Goal: Information Seeking & Learning: Learn about a topic

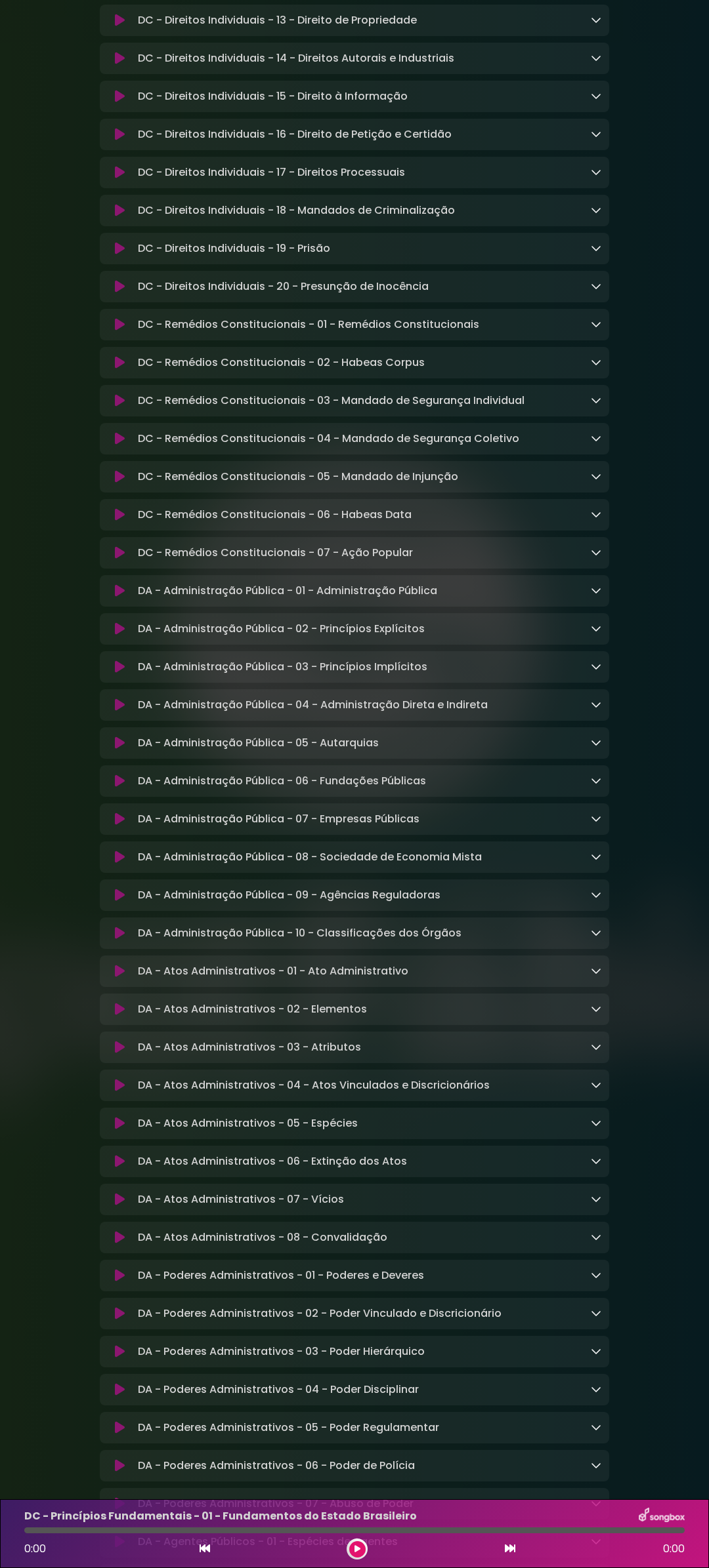
scroll to position [1050, 0]
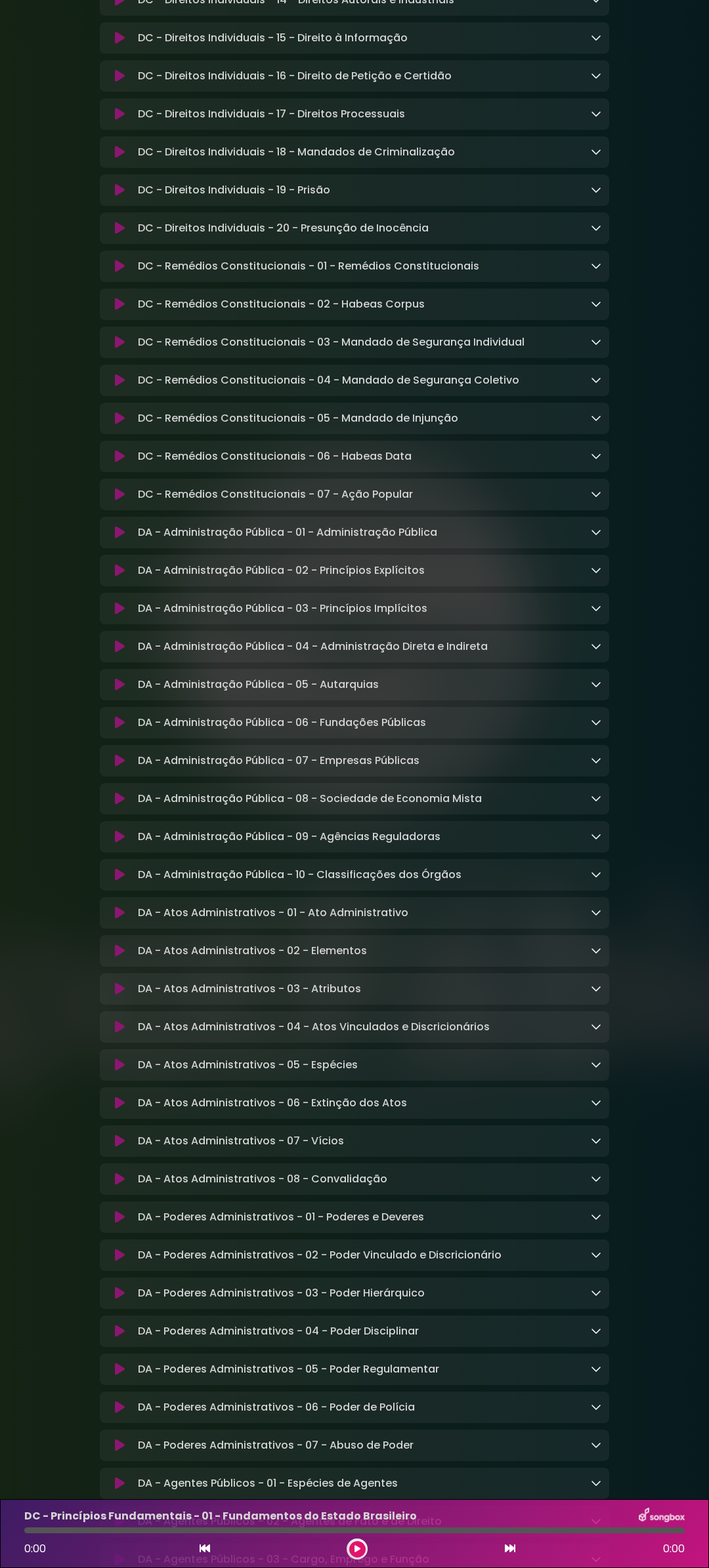
click at [121, 273] on icon at bounding box center [119, 266] width 10 height 13
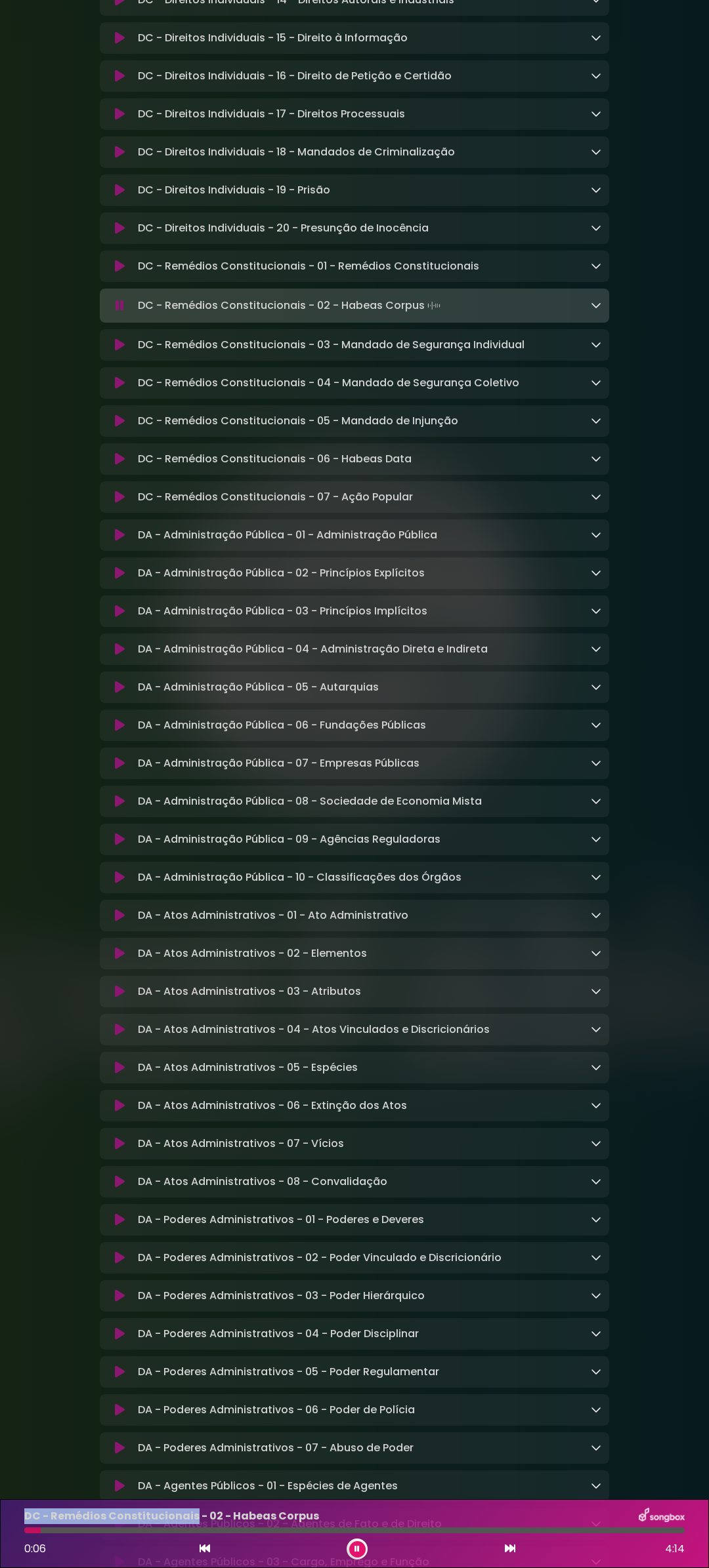
drag, startPoint x: 24, startPoint y: 1518, endPoint x: 190, endPoint y: 1516, distance: 166.0
click at [191, 1516] on p "DC - Remédios Constitucionais - 02 - Habeas Corpus" at bounding box center [172, 1516] width 295 height 16
copy p "DC - Remédios Constitucionais"
click at [124, 273] on icon at bounding box center [119, 266] width 10 height 13
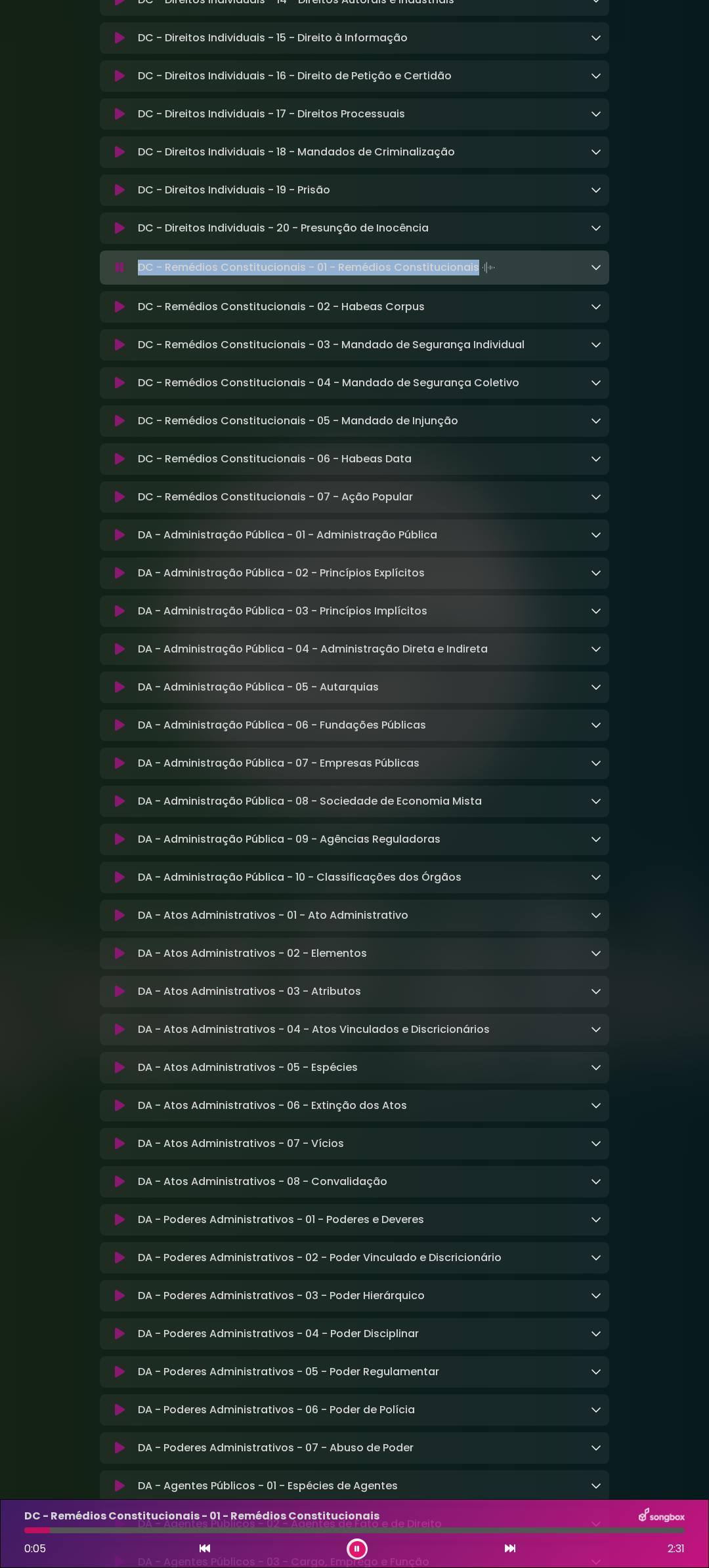
drag, startPoint x: 138, startPoint y: 283, endPoint x: 474, endPoint y: 287, distance: 336.0
click at [474, 277] on p "DC - Remédios Constitucionais - 01 - Remédios Constitucionais Loading Track..." at bounding box center [317, 267] width 360 height 18
copy p "DC - Remédios Constitucionais - 01 - Remédios Constitucionais"
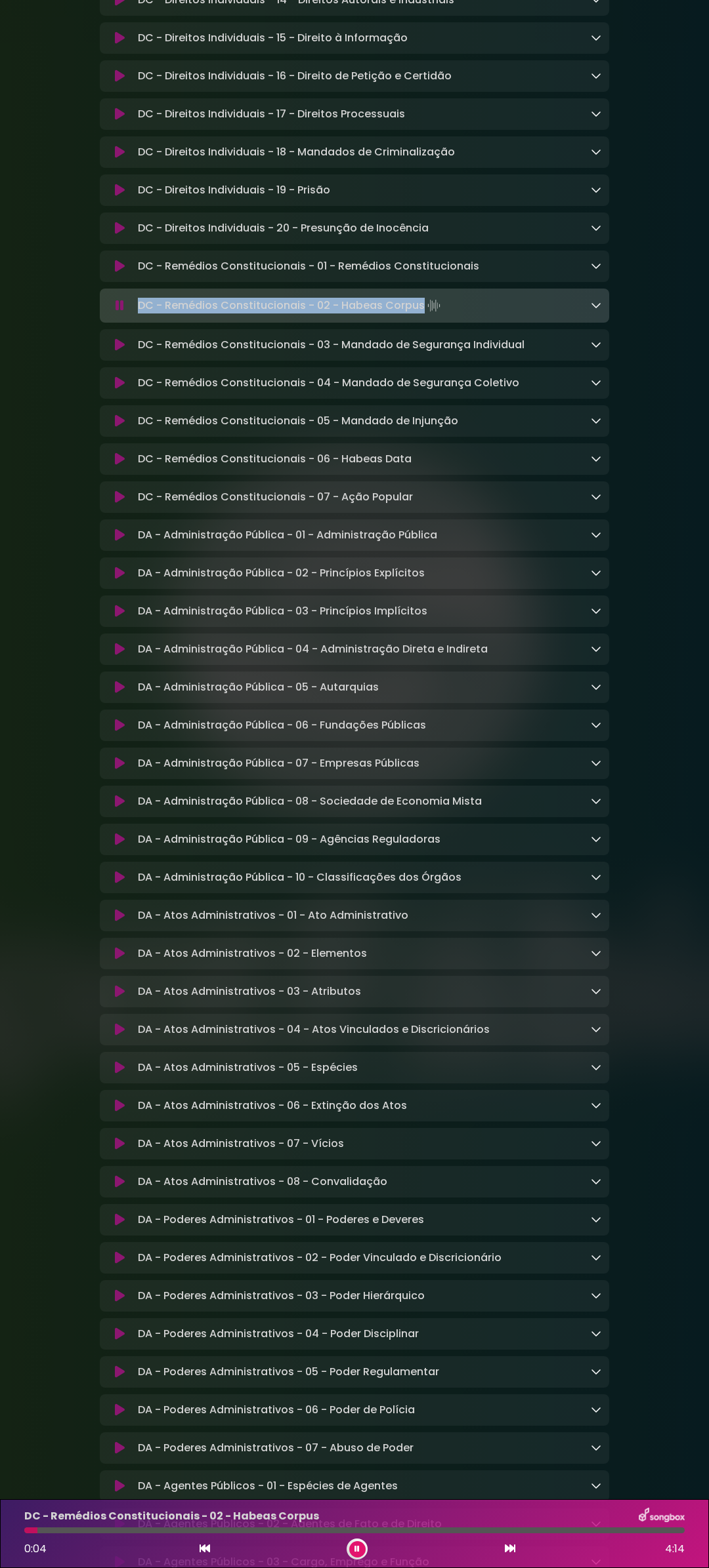
drag, startPoint x: 139, startPoint y: 320, endPoint x: 420, endPoint y: 322, distance: 281.0
click at [420, 315] on p "DC - Remédios Constitucionais - 02 - Habeas Corpus Loading Track..." at bounding box center [290, 305] width 305 height 18
copy p "DC - Remédios Constitucionais - 02 - Habeas Corpus"
click at [117, 351] on icon at bounding box center [119, 345] width 10 height 13
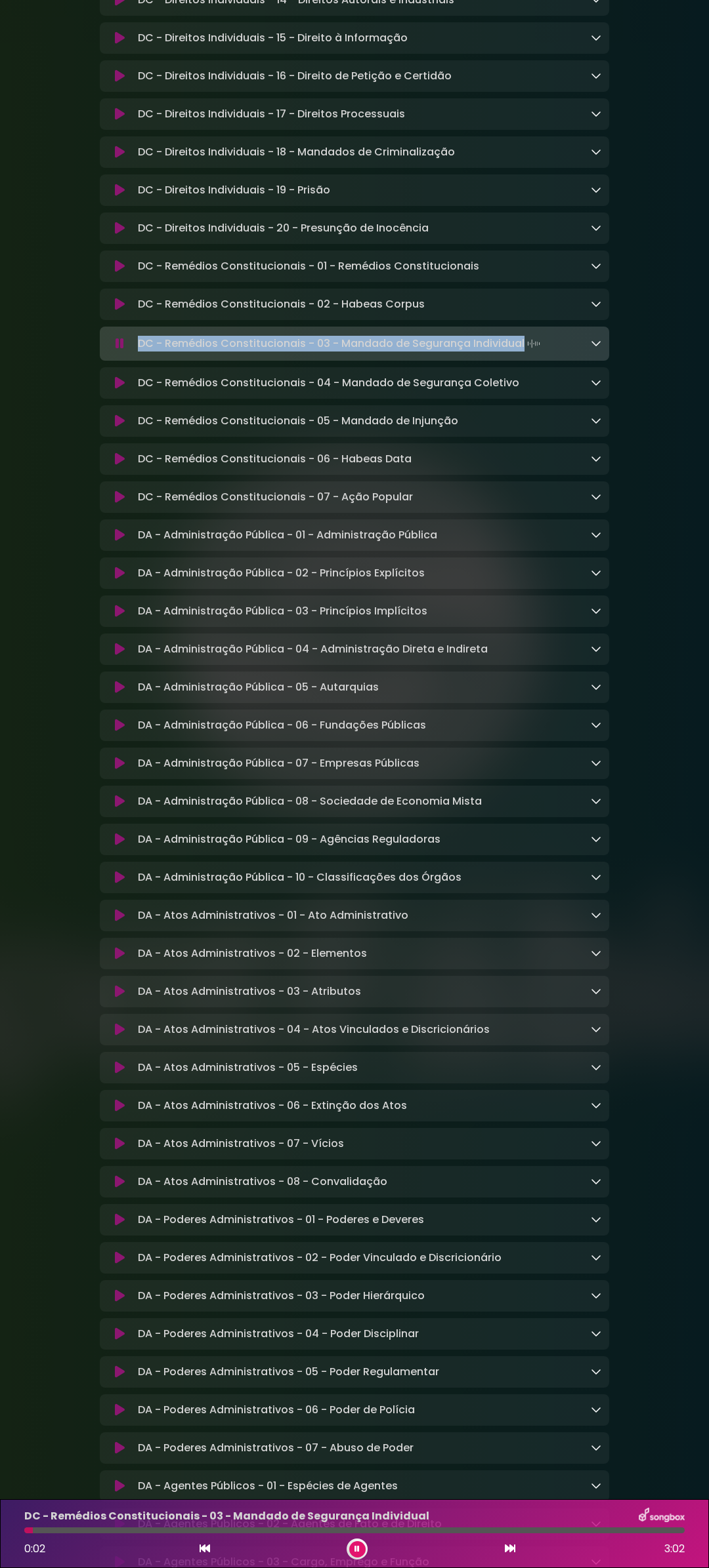
drag, startPoint x: 138, startPoint y: 361, endPoint x: 522, endPoint y: 363, distance: 384.0
click at [522, 353] on p "DC - Remédios Constitucionais - 03 - Mandado de Segurança Individual Loading Tr…" at bounding box center [340, 343] width 405 height 18
copy p "DC - Remédios Constitucionais - 03 - Mandado de Segurança Individual"
click at [118, 390] on icon at bounding box center [119, 383] width 10 height 13
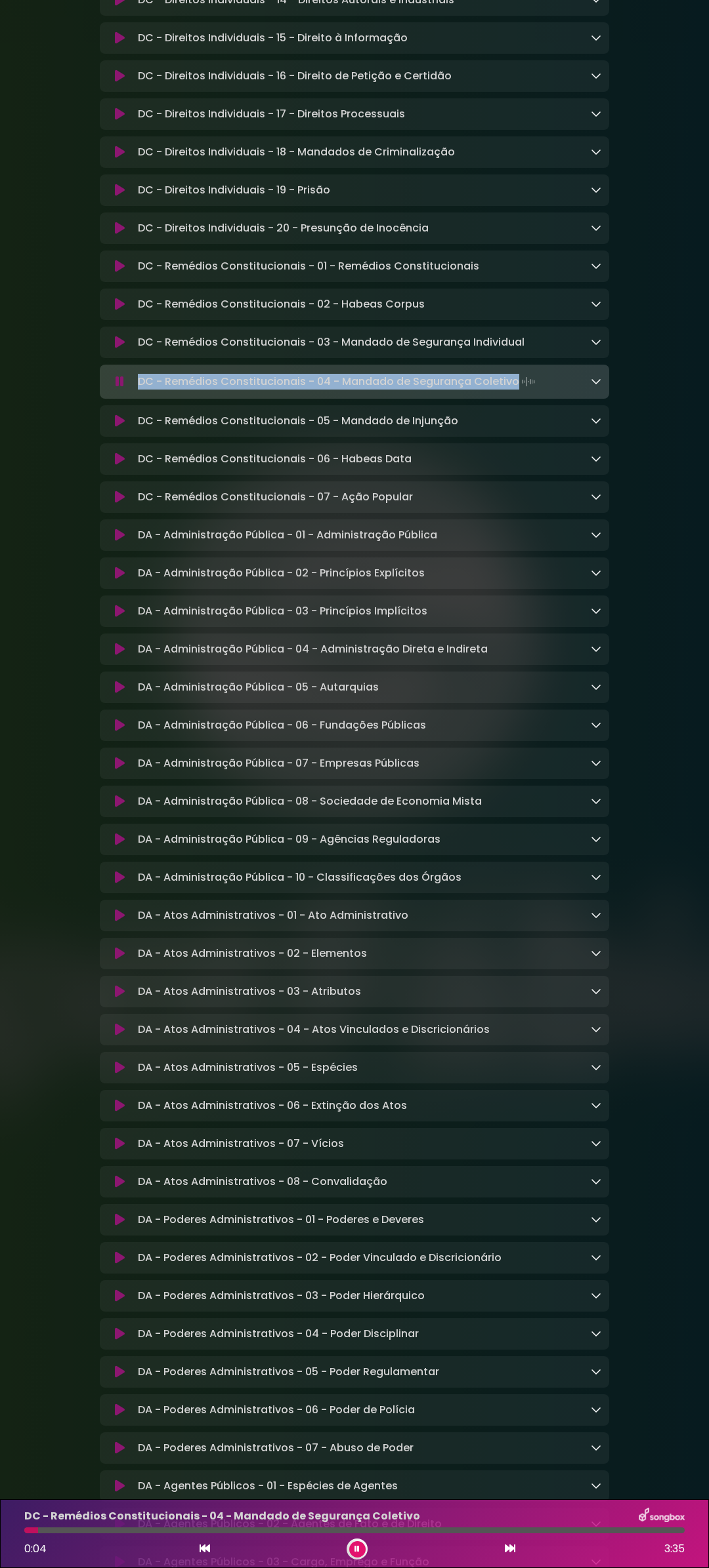
drag, startPoint x: 138, startPoint y: 400, endPoint x: 513, endPoint y: 402, distance: 375.0
click at [513, 391] on p "DC - Remédios Constitucionais - 04 - Mandado de Segurança Coletivo Loading Trac…" at bounding box center [337, 382] width 400 height 18
copy p "DC - Remédios Constitucionais - 04 - Mandado de Segurança Coletivo"
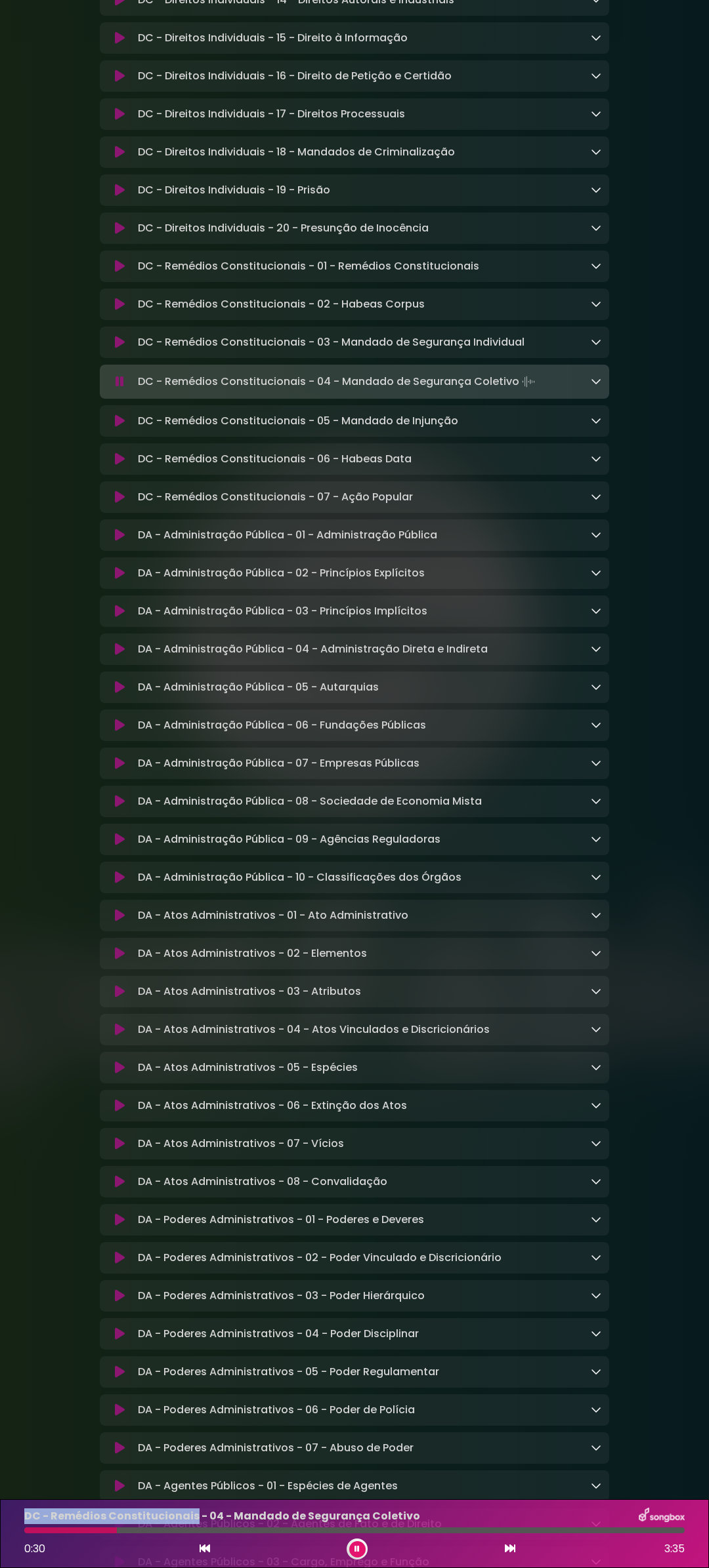
drag, startPoint x: 26, startPoint y: 1515, endPoint x: 189, endPoint y: 1517, distance: 163.0
click at [189, 1517] on p "DC - Remédios Constitucionais - 04 - Mandado de Segurança Coletivo" at bounding box center [222, 1516] width 396 height 16
copy p "DC - Remédios Constitucionais"
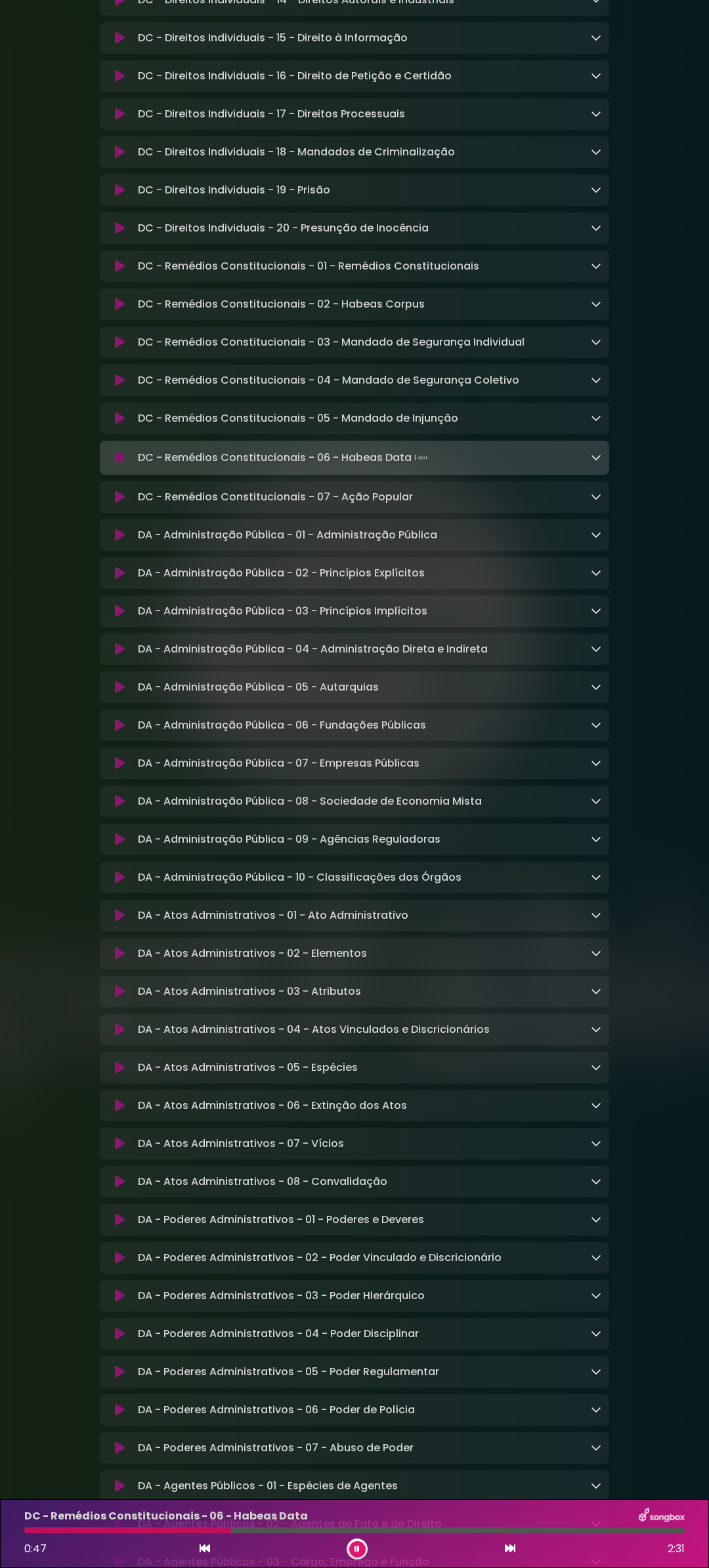
click at [121, 387] on icon at bounding box center [119, 380] width 10 height 13
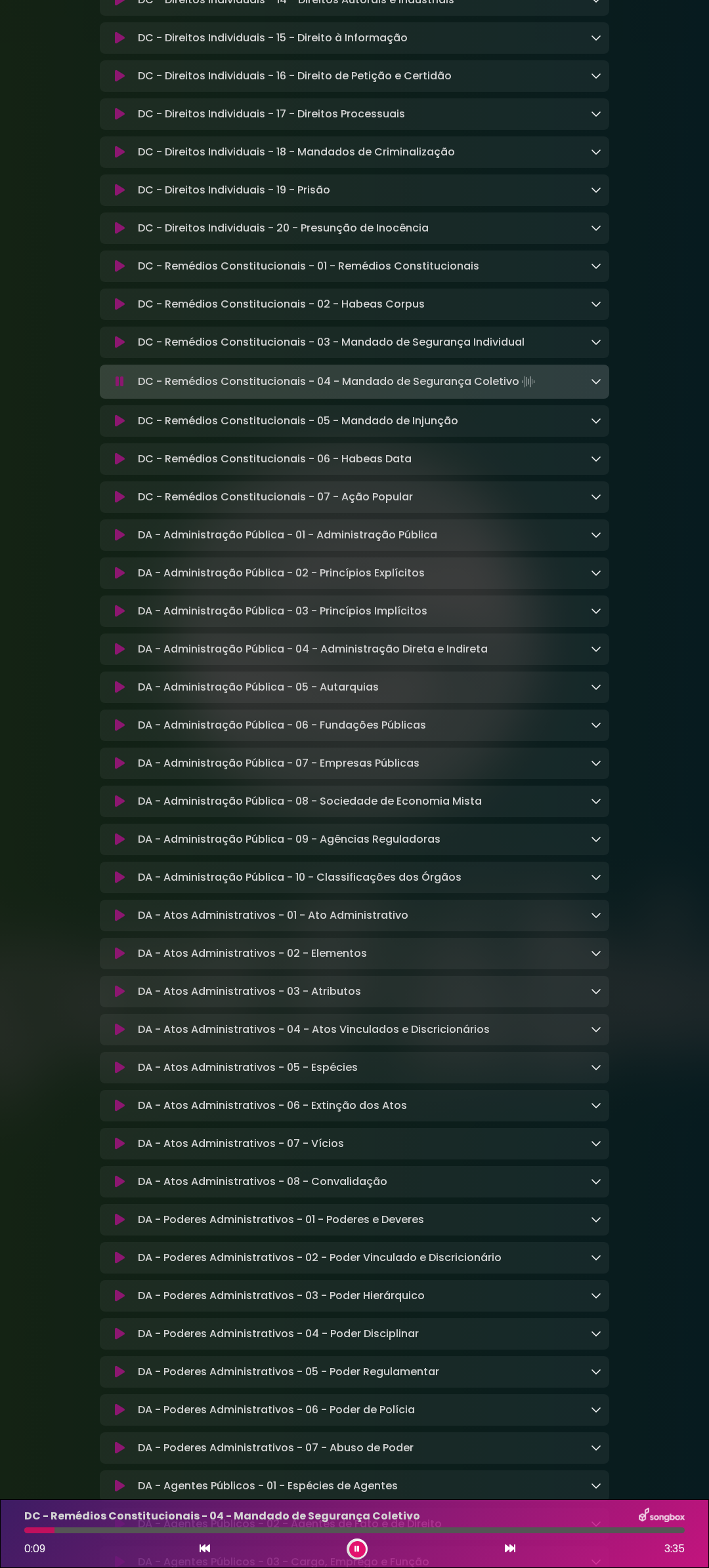
drag, startPoint x: 138, startPoint y: 399, endPoint x: 515, endPoint y: 396, distance: 377.0
click at [515, 391] on div "DC - Remédios Constitucionais - 04 - Mandado de Segurança Coletivo Loading Trac…" at bounding box center [366, 382] width 468 height 18
click at [121, 428] on icon at bounding box center [119, 421] width 10 height 13
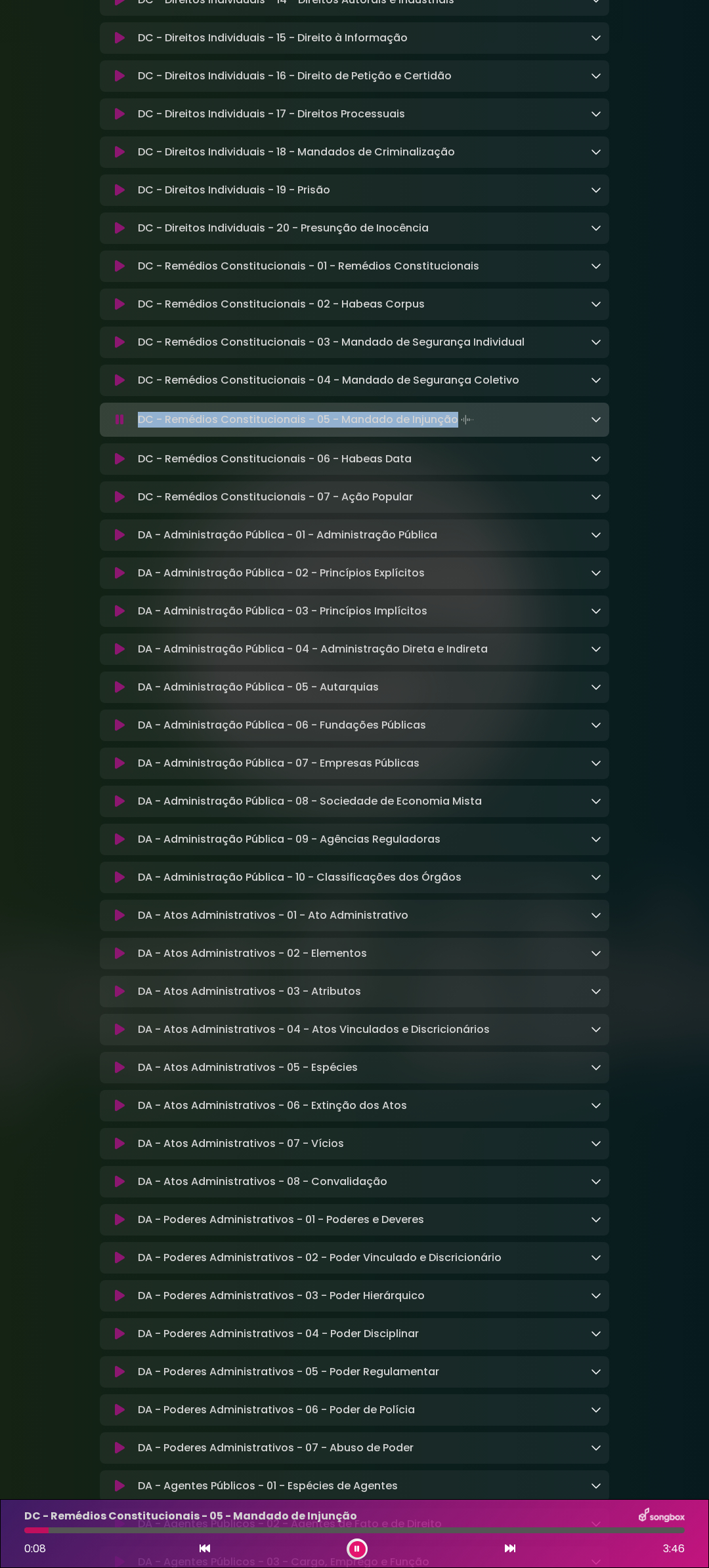
drag, startPoint x: 139, startPoint y: 441, endPoint x: 455, endPoint y: 441, distance: 316.0
click at [455, 429] on p "DC - Remédios Constitucionais - 05 - Mandado de Injunção Loading Track..." at bounding box center [307, 419] width 339 height 18
copy p "DC - Remédios Constitucionais - 05 - Mandado de Injunção"
click at [119, 466] on icon at bounding box center [119, 459] width 10 height 13
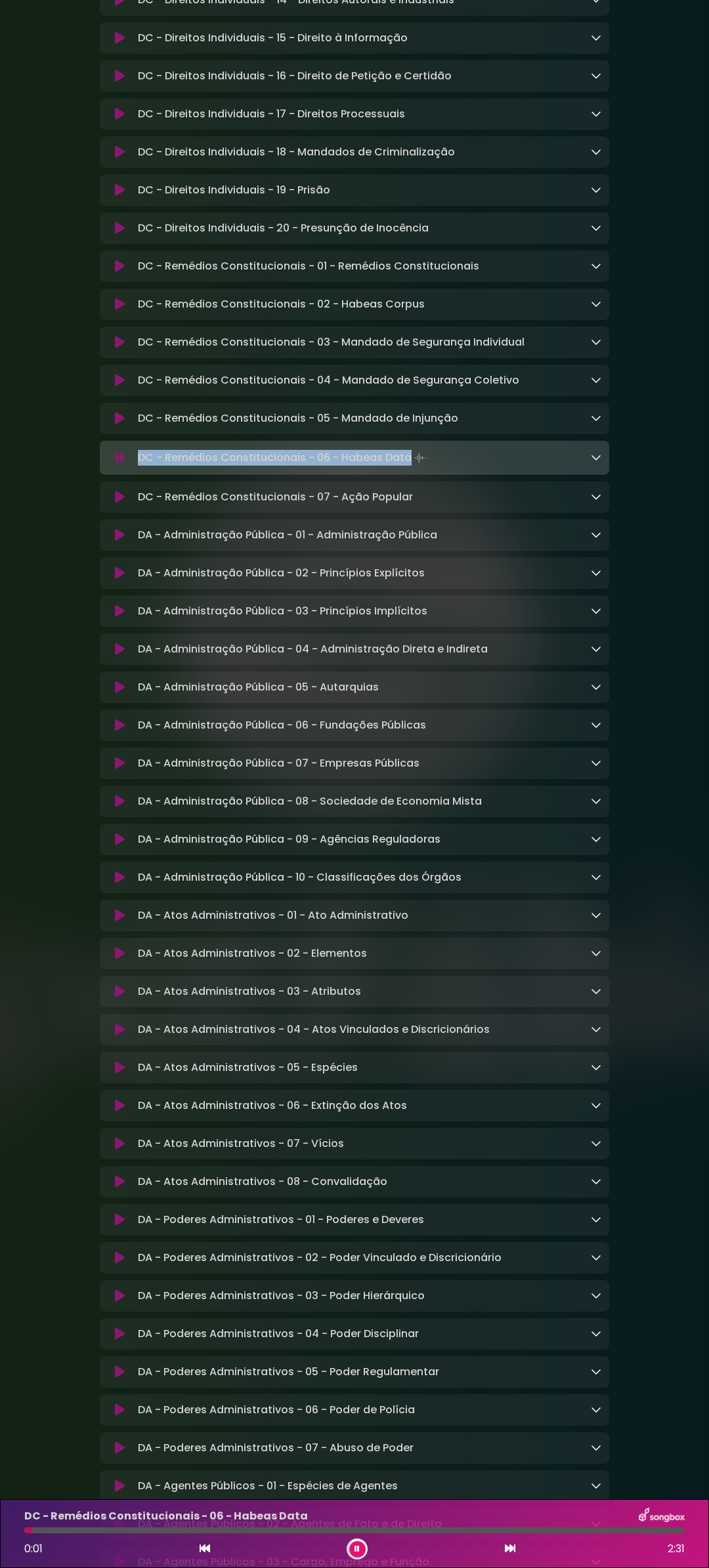
drag, startPoint x: 139, startPoint y: 477, endPoint x: 408, endPoint y: 481, distance: 269.0
click at [408, 467] on p "DC - Remédios Constitucionais - 06 - Habeas Data Loading Track..." at bounding box center [283, 458] width 292 height 18
copy p "DC - Remédios Constitucionais - 06 - Habeas Data"
click at [118, 504] on icon at bounding box center [119, 497] width 10 height 13
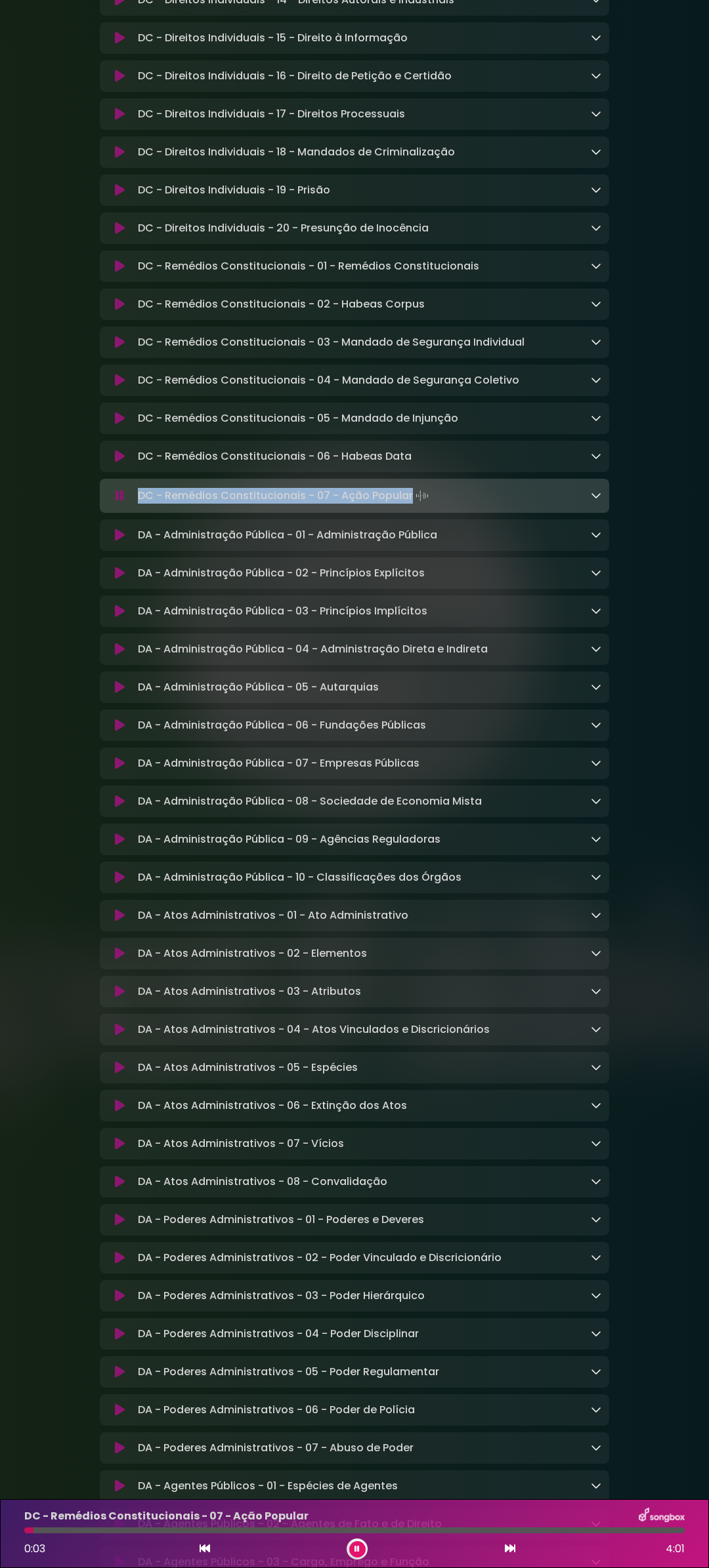
drag, startPoint x: 138, startPoint y: 516, endPoint x: 409, endPoint y: 519, distance: 271.0
click at [409, 505] on p "DC - Remédios Constitucionais - 07 - Ação Popular Loading Track..." at bounding box center [284, 496] width 293 height 18
copy p "DC - Remédios Constitucionais - 07 - Ação Popular"
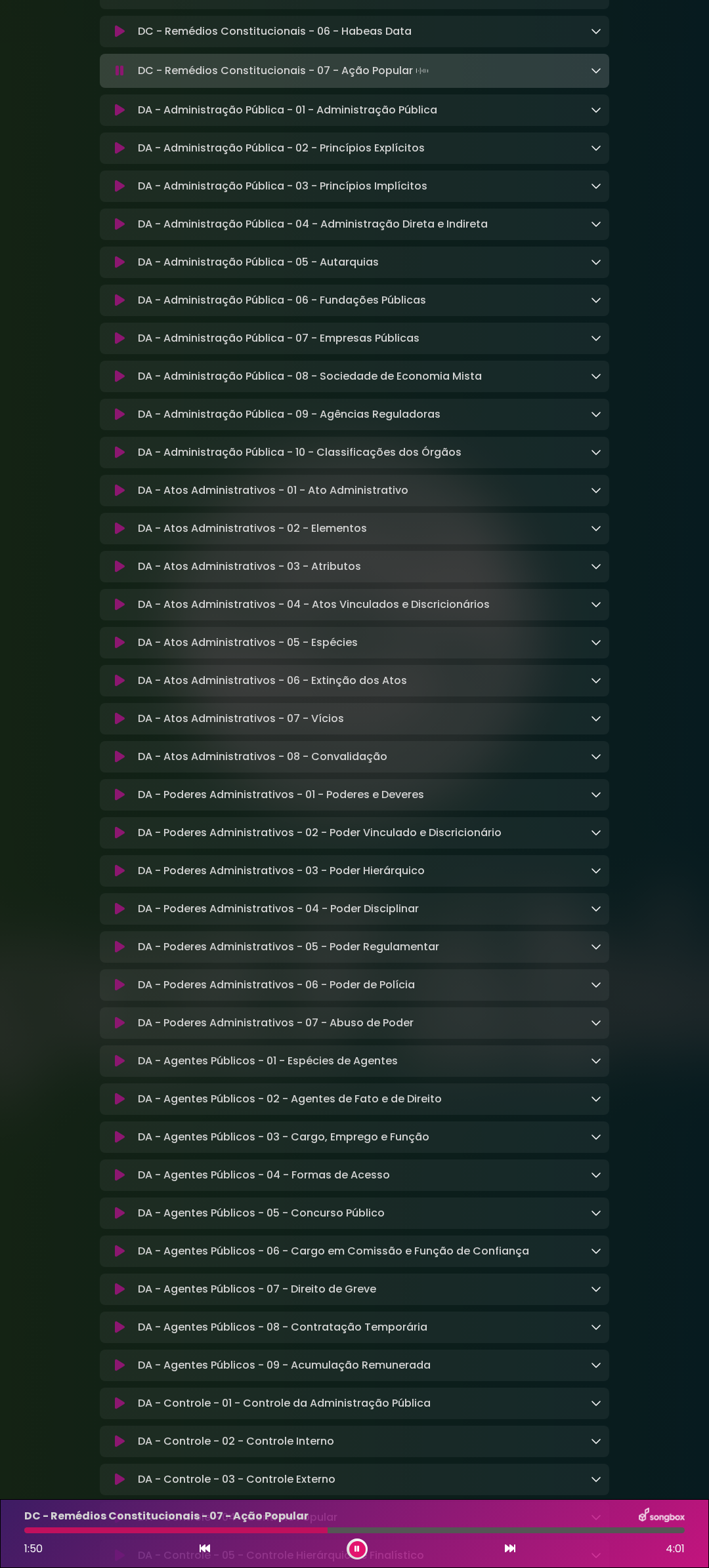
scroll to position [1574, 0]
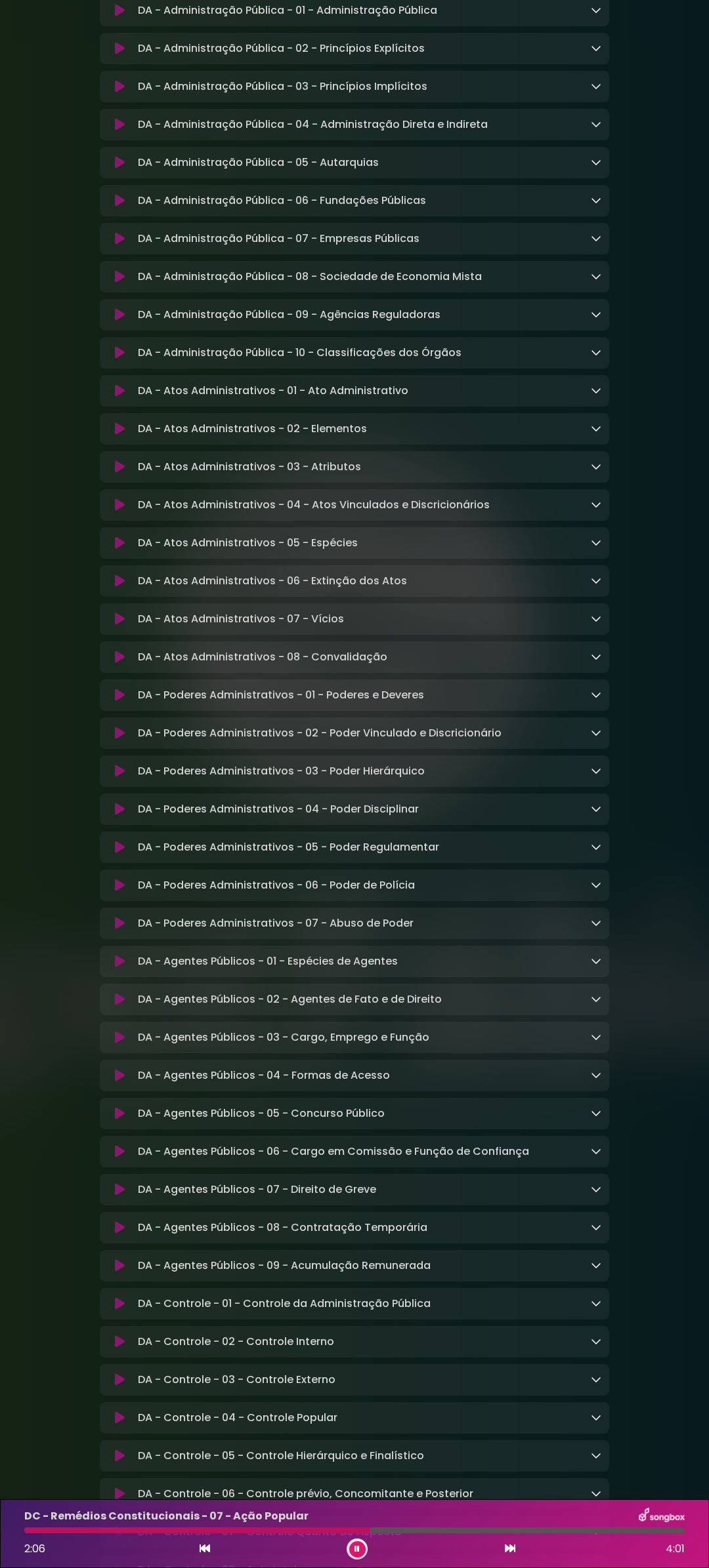
click at [116, 702] on icon at bounding box center [119, 695] width 10 height 13
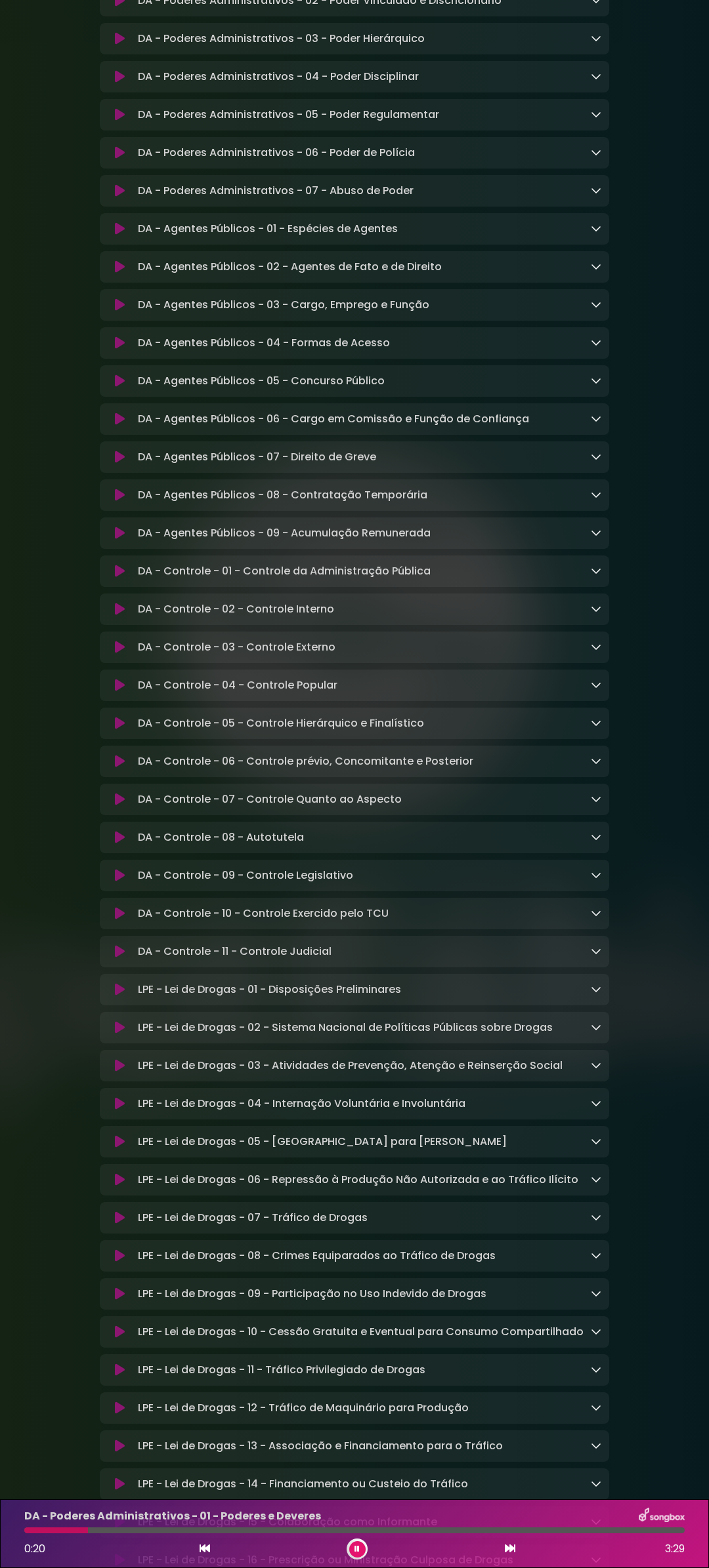
scroll to position [2361, 0]
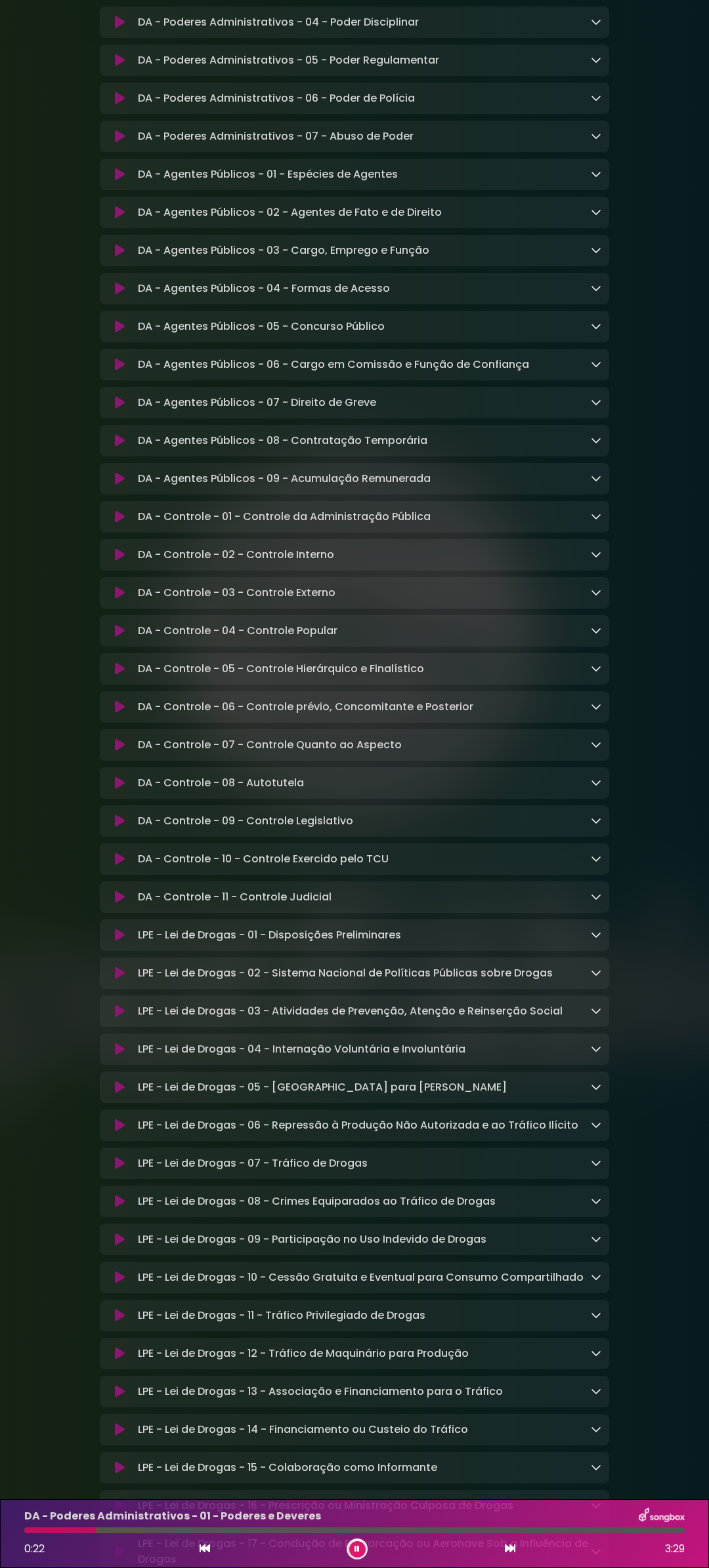
click at [114, 524] on button at bounding box center [120, 517] width 25 height 13
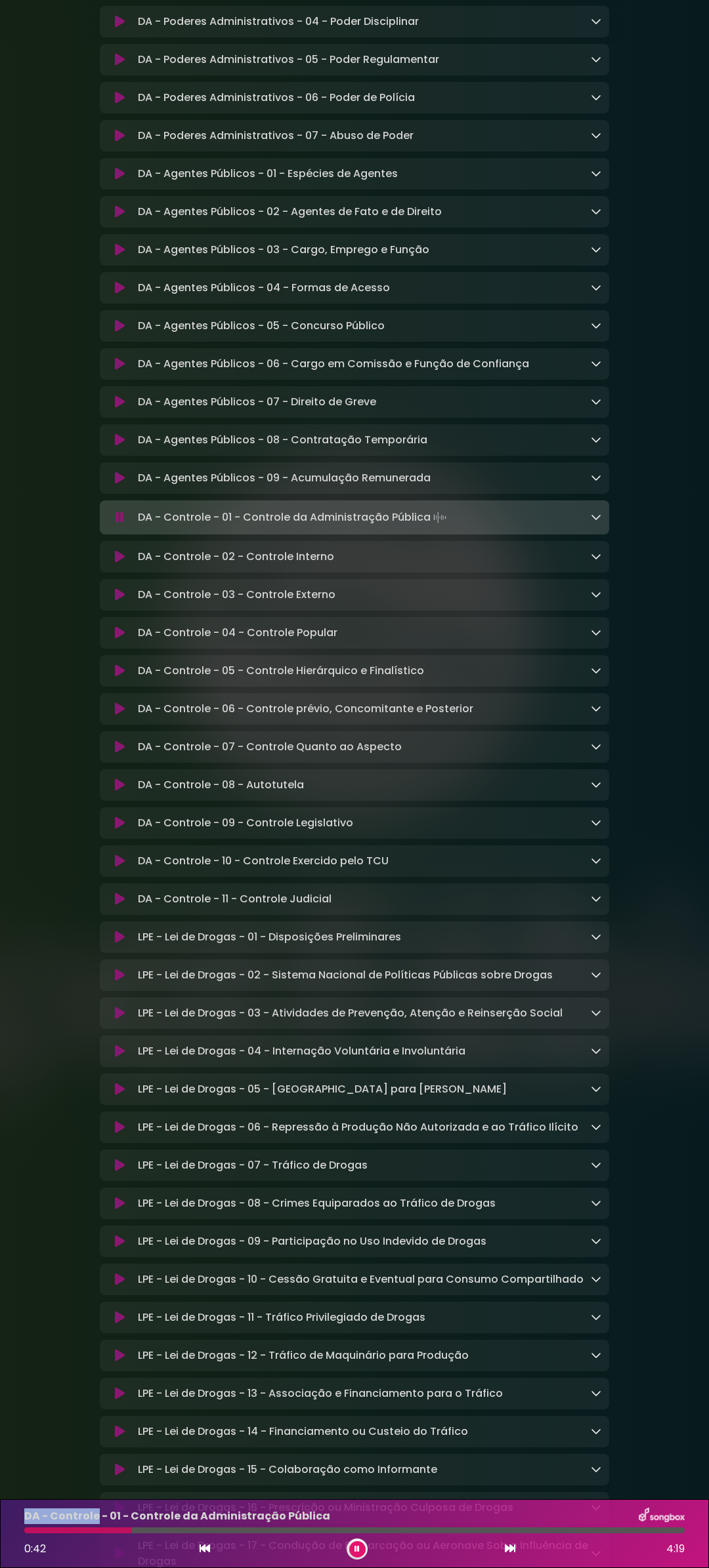
drag, startPoint x: 26, startPoint y: 1518, endPoint x: 97, endPoint y: 1517, distance: 71.0
click at [97, 1517] on p "DA - Controle - 01 - Controle da Administração Pública" at bounding box center [177, 1516] width 306 height 16
click at [36, 1515] on p "DA - Controle - 01 - Controle da Administração Pública" at bounding box center [177, 1516] width 306 height 16
drag, startPoint x: 24, startPoint y: 1516, endPoint x: 317, endPoint y: 1520, distance: 293.0
click at [317, 1520] on p "DA - Controle - 01 - Controle da Administração Pública" at bounding box center [177, 1516] width 306 height 16
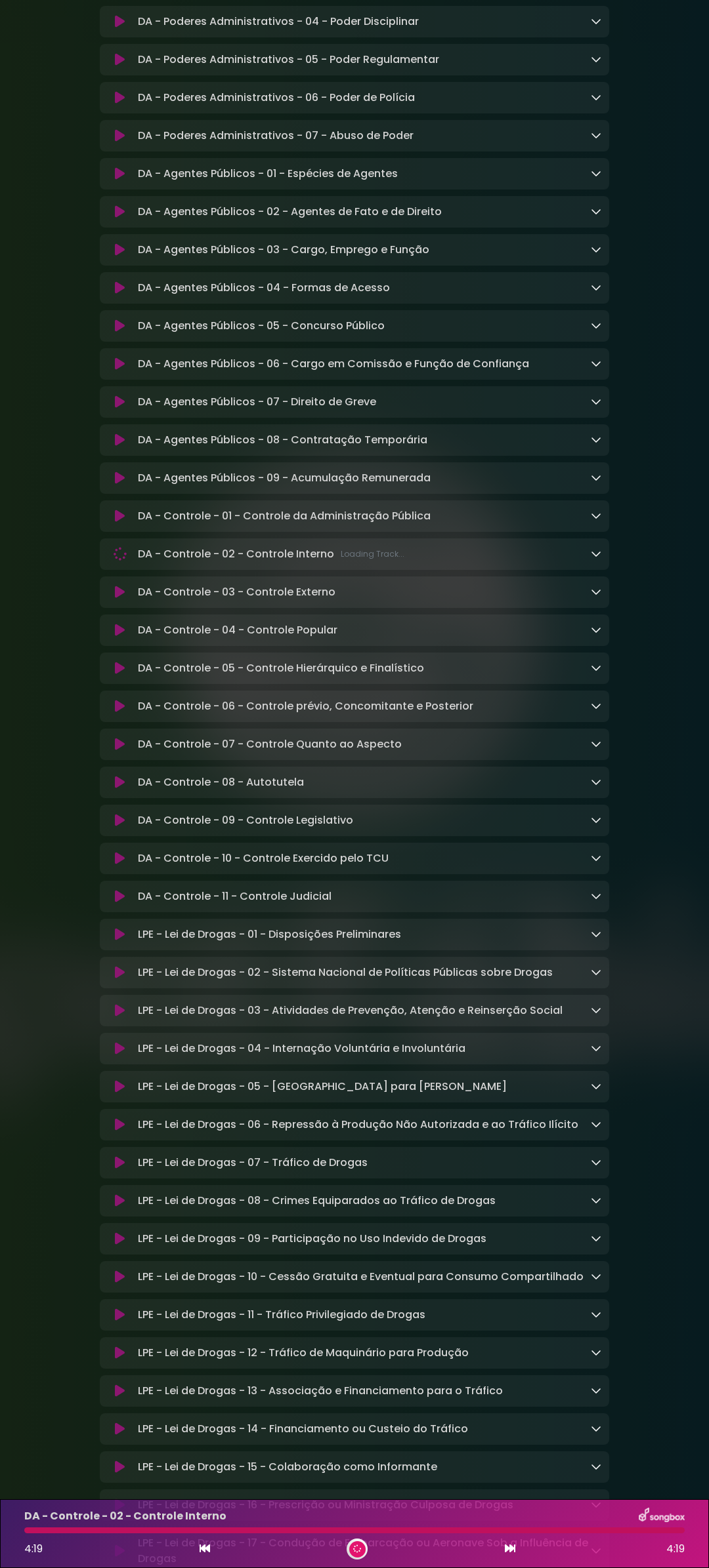
click at [120, 523] on icon at bounding box center [120, 516] width 10 height 14
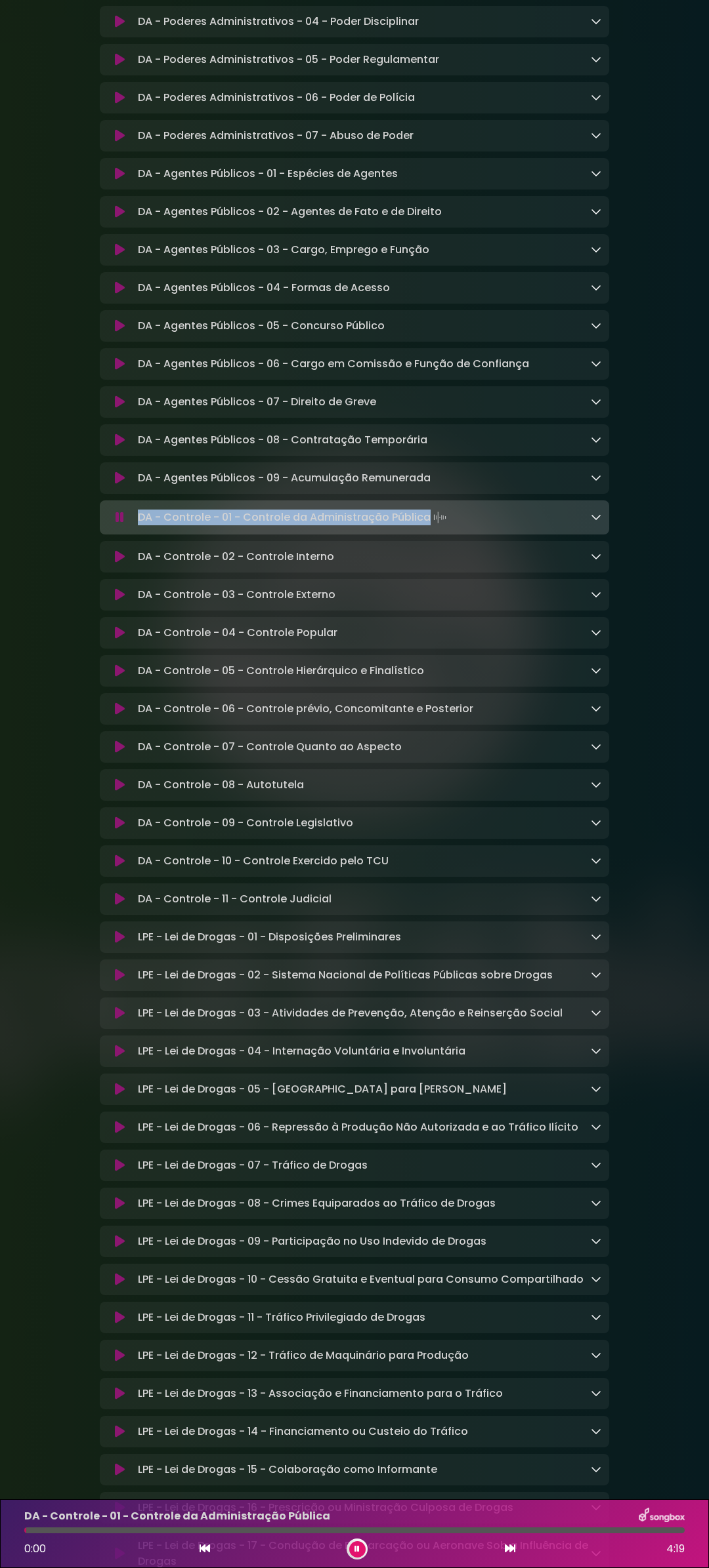
drag, startPoint x: 176, startPoint y: 560, endPoint x: 426, endPoint y: 560, distance: 250.0
click at [426, 527] on p "DA - Controle - 01 - Controle da Administração Pública Loading Track..." at bounding box center [293, 517] width 311 height 18
click at [119, 564] on icon at bounding box center [120, 556] width 10 height 14
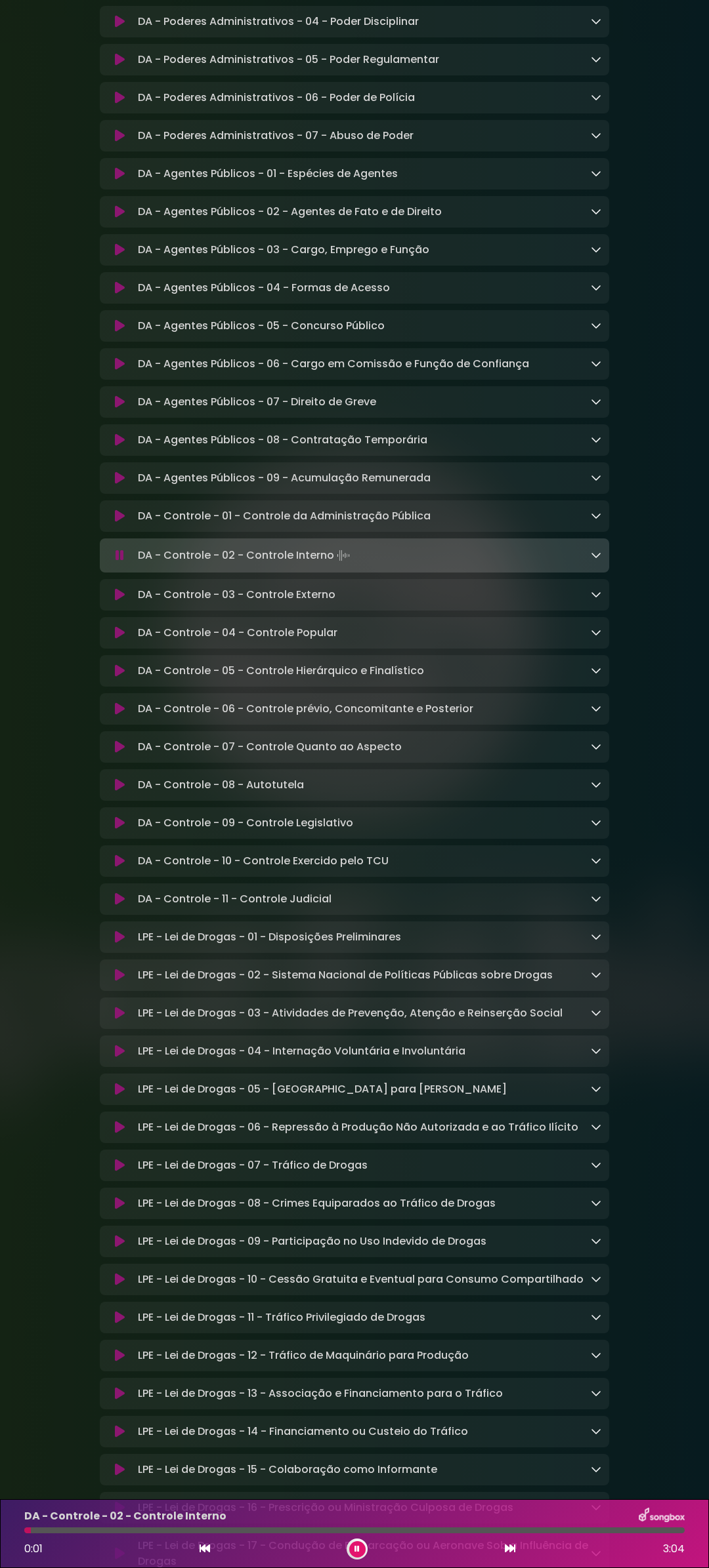
drag, startPoint x: 140, startPoint y: 598, endPoint x: 332, endPoint y: 596, distance: 192.0
click at [332, 564] on p "DA - Controle - 02 - Controle Interno Loading Track..." at bounding box center [245, 555] width 215 height 18
click at [122, 601] on icon at bounding box center [119, 595] width 10 height 13
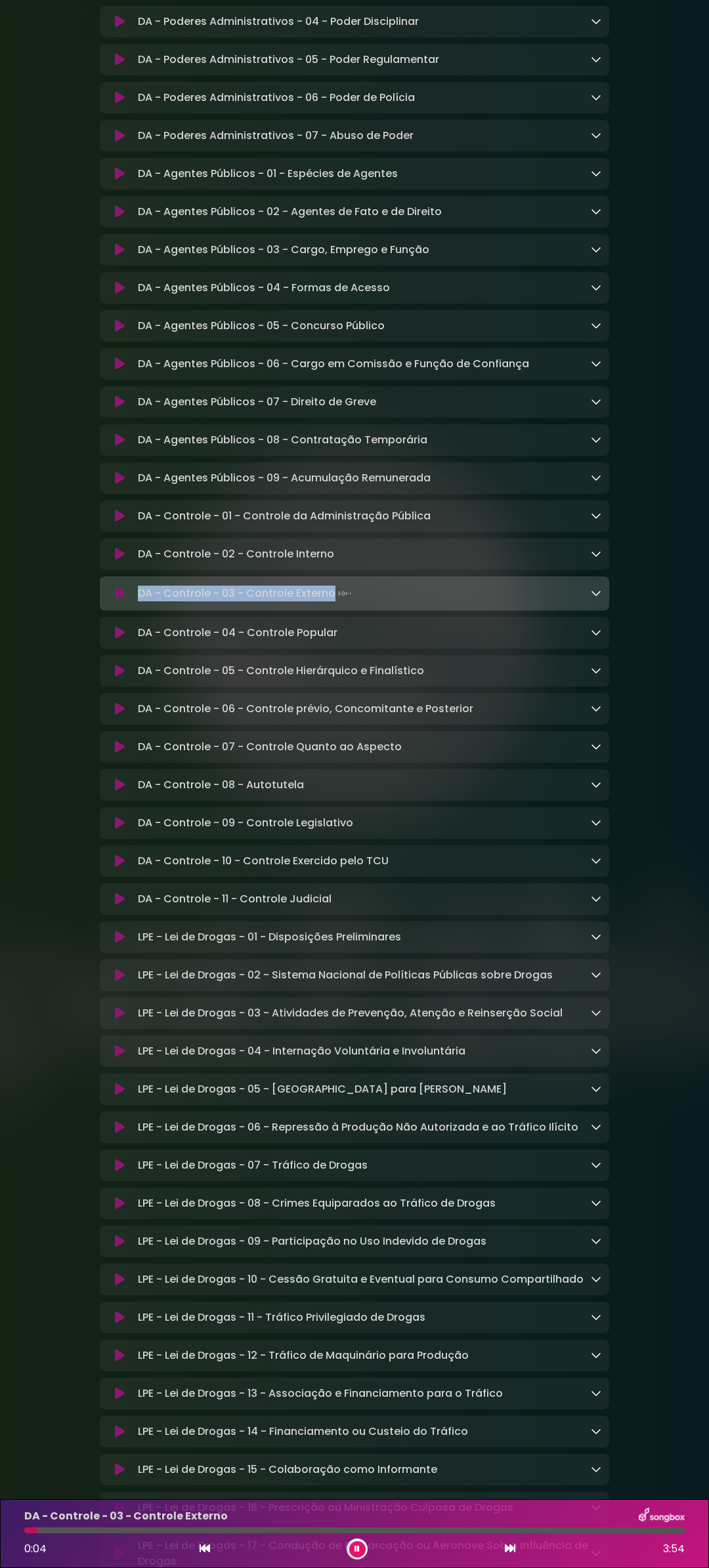
drag, startPoint x: 138, startPoint y: 639, endPoint x: 332, endPoint y: 640, distance: 194.0
click at [332, 603] on p "DA - Controle - 03 - Controle Externo Loading Track..." at bounding box center [246, 593] width 216 height 18
click at [120, 640] on icon at bounding box center [119, 633] width 10 height 13
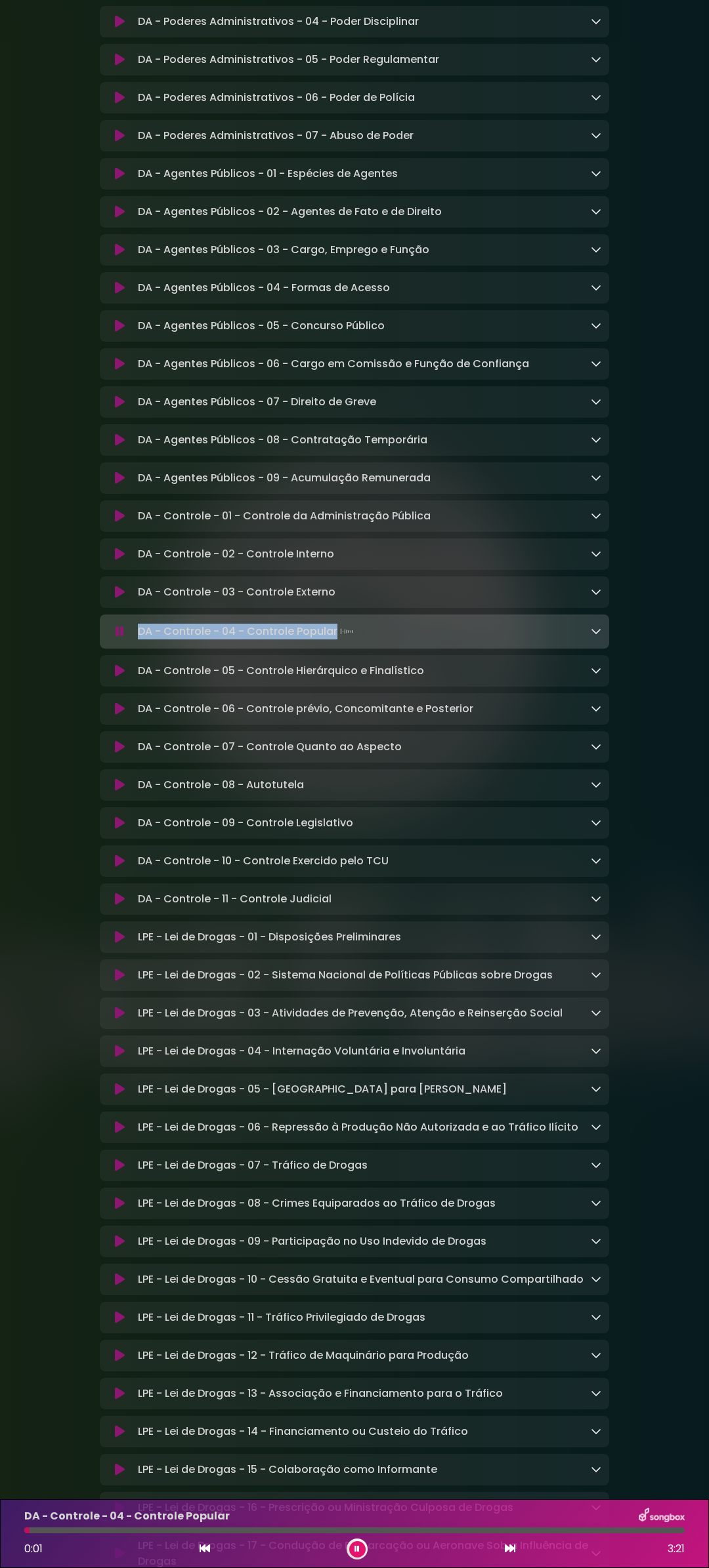
drag, startPoint x: 138, startPoint y: 676, endPoint x: 335, endPoint y: 678, distance: 197.0
click at [335, 641] on p "DA - Controle - 04 - Controle Popular Loading Track..." at bounding box center [246, 632] width 218 height 18
click at [116, 677] on icon at bounding box center [119, 671] width 10 height 13
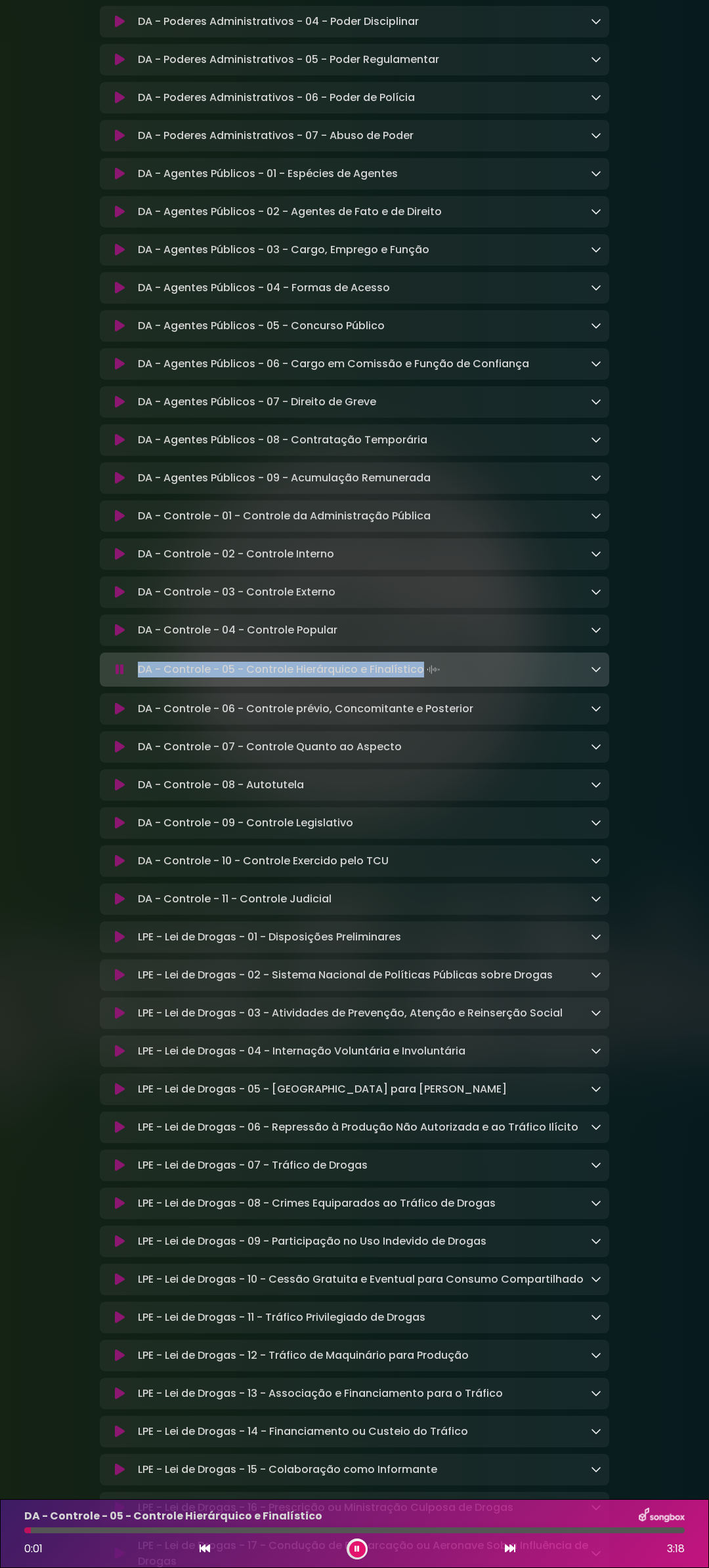
drag, startPoint x: 138, startPoint y: 713, endPoint x: 419, endPoint y: 720, distance: 281.1
click at [419, 679] on p "DA - Controle - 05 - Controle Hierárquico e Finalístico Loading Track..." at bounding box center [289, 669] width 304 height 18
click at [120, 715] on icon at bounding box center [119, 709] width 10 height 13
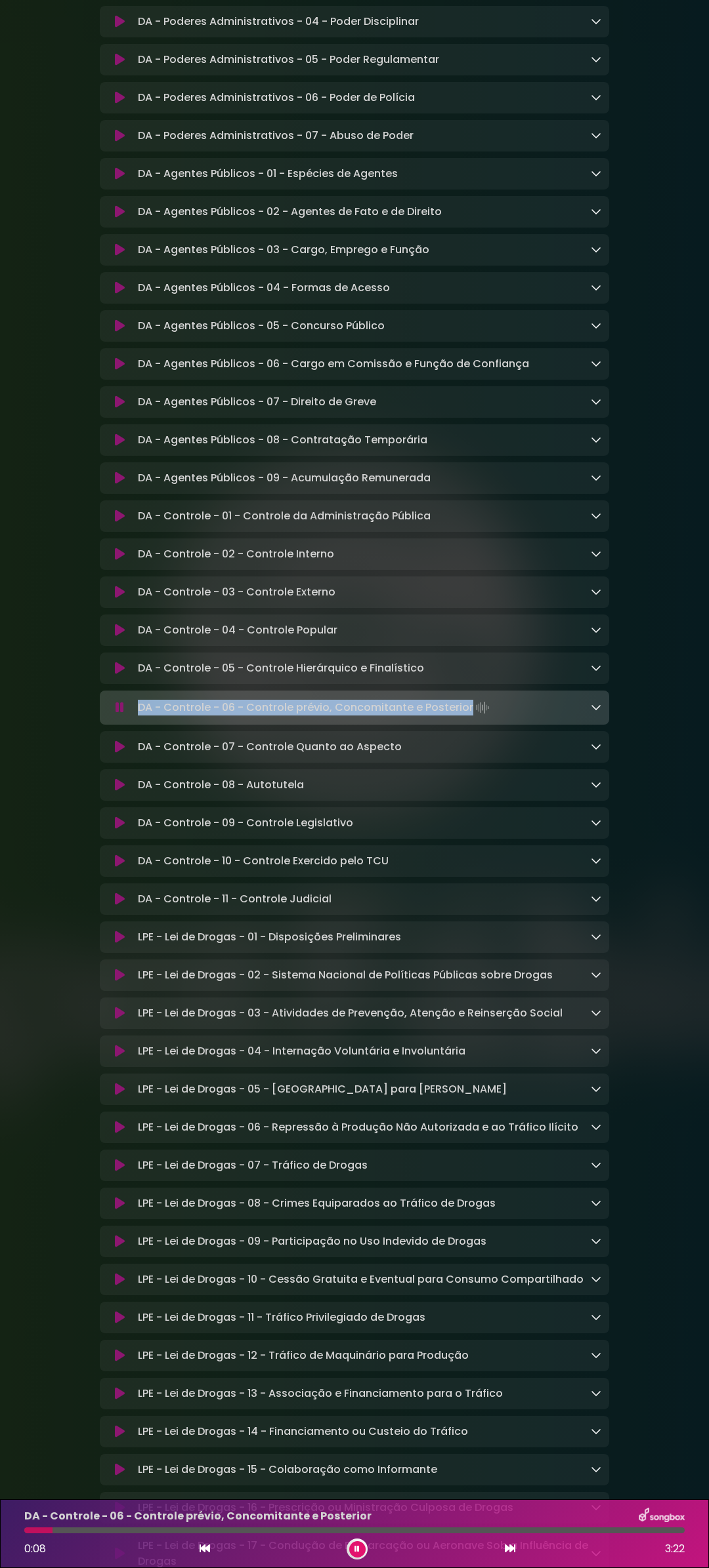
drag, startPoint x: 136, startPoint y: 756, endPoint x: 466, endPoint y: 756, distance: 330.0
click at [466, 717] on div "DA - Controle - 06 - Controle prévio, Concomitante e Posterior Loading Track..." at bounding box center [366, 707] width 468 height 18
click at [116, 754] on icon at bounding box center [119, 747] width 10 height 13
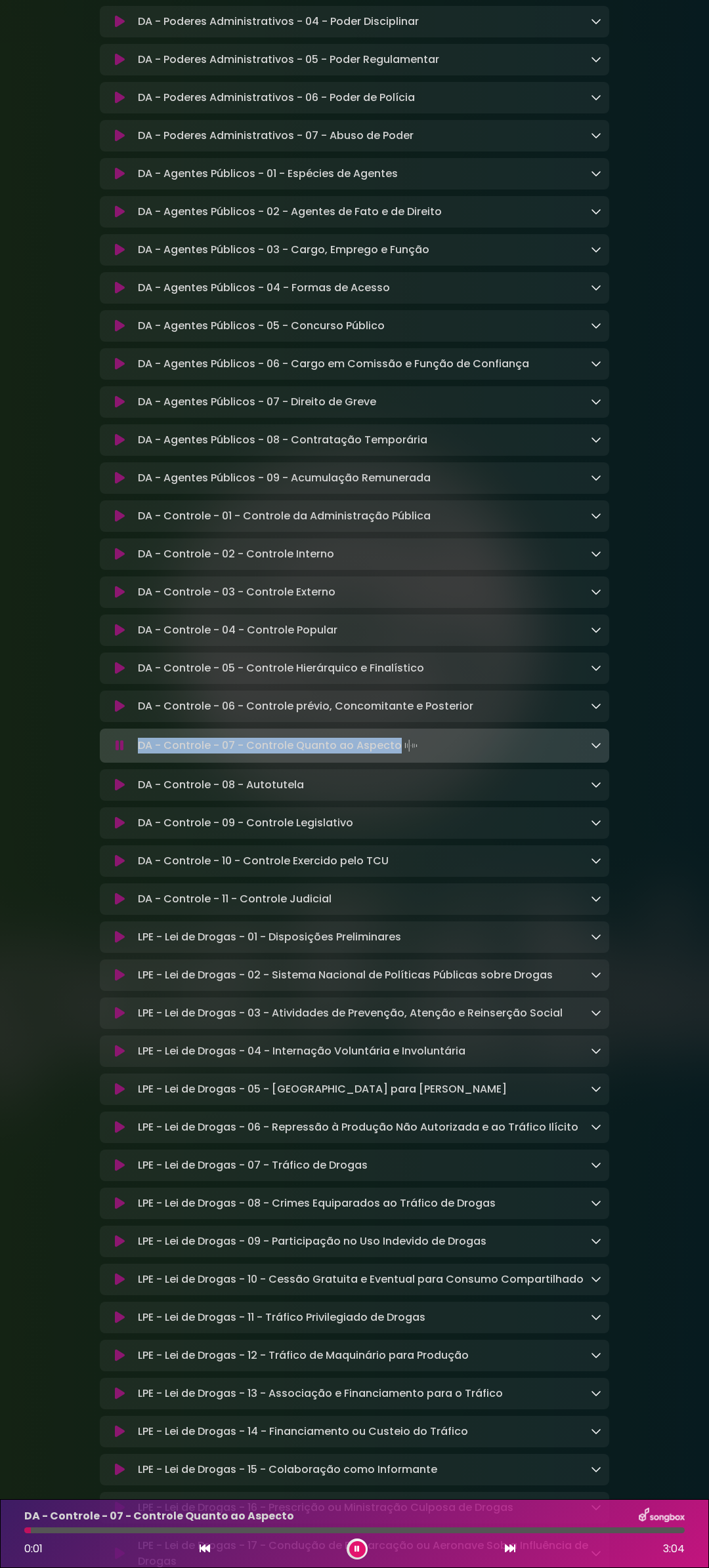
drag, startPoint x: 179, startPoint y: 797, endPoint x: 395, endPoint y: 791, distance: 216.1
click at [395, 755] on p "DA - Controle - 07 - Controle Quanto ao Aspecto Loading Track..." at bounding box center [278, 746] width 282 height 18
click at [118, 791] on icon at bounding box center [119, 785] width 10 height 13
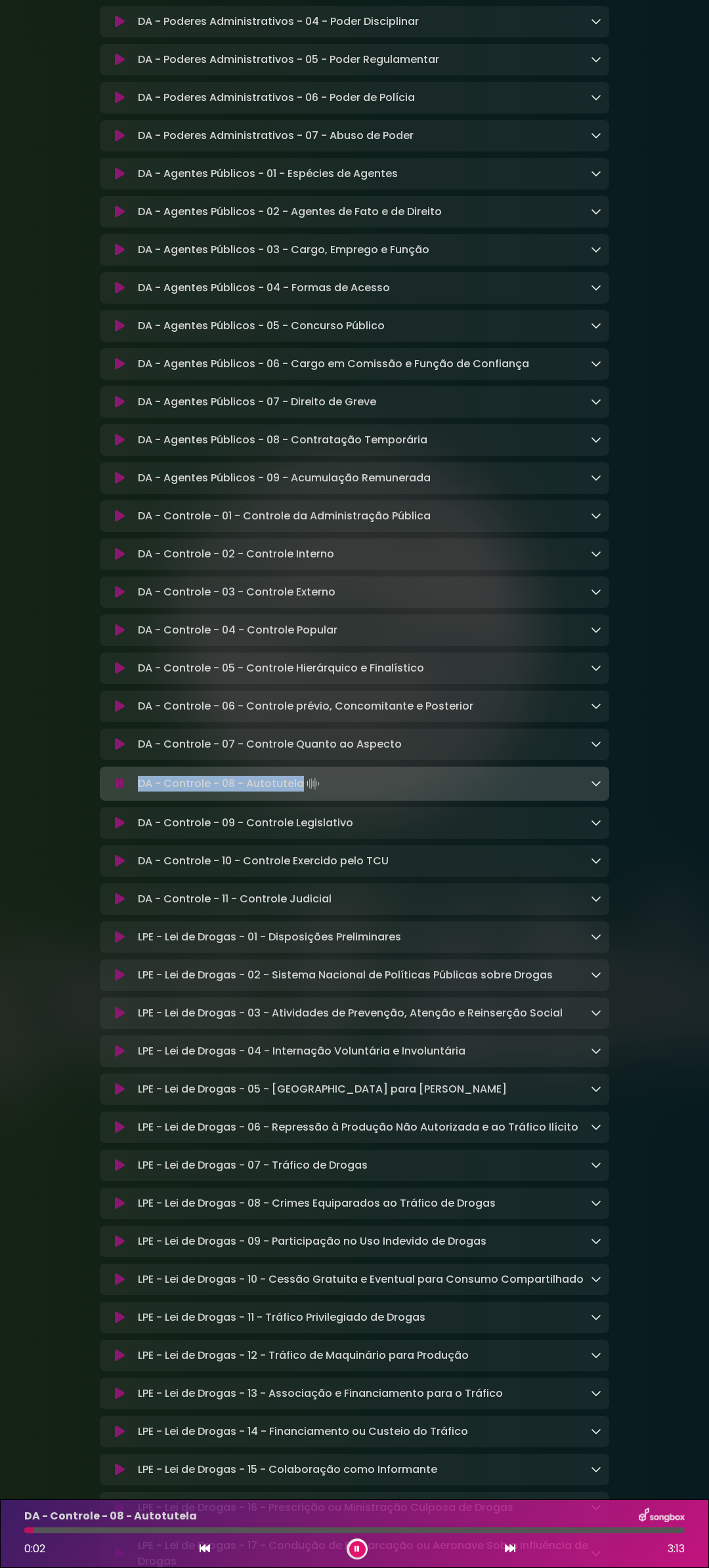
drag, startPoint x: 138, startPoint y: 834, endPoint x: 300, endPoint y: 834, distance: 162.0
click at [300, 793] on p "DA - Controle - 08 - Autotutela Loading Track..." at bounding box center [229, 783] width 184 height 18
click at [115, 830] on icon at bounding box center [119, 823] width 10 height 13
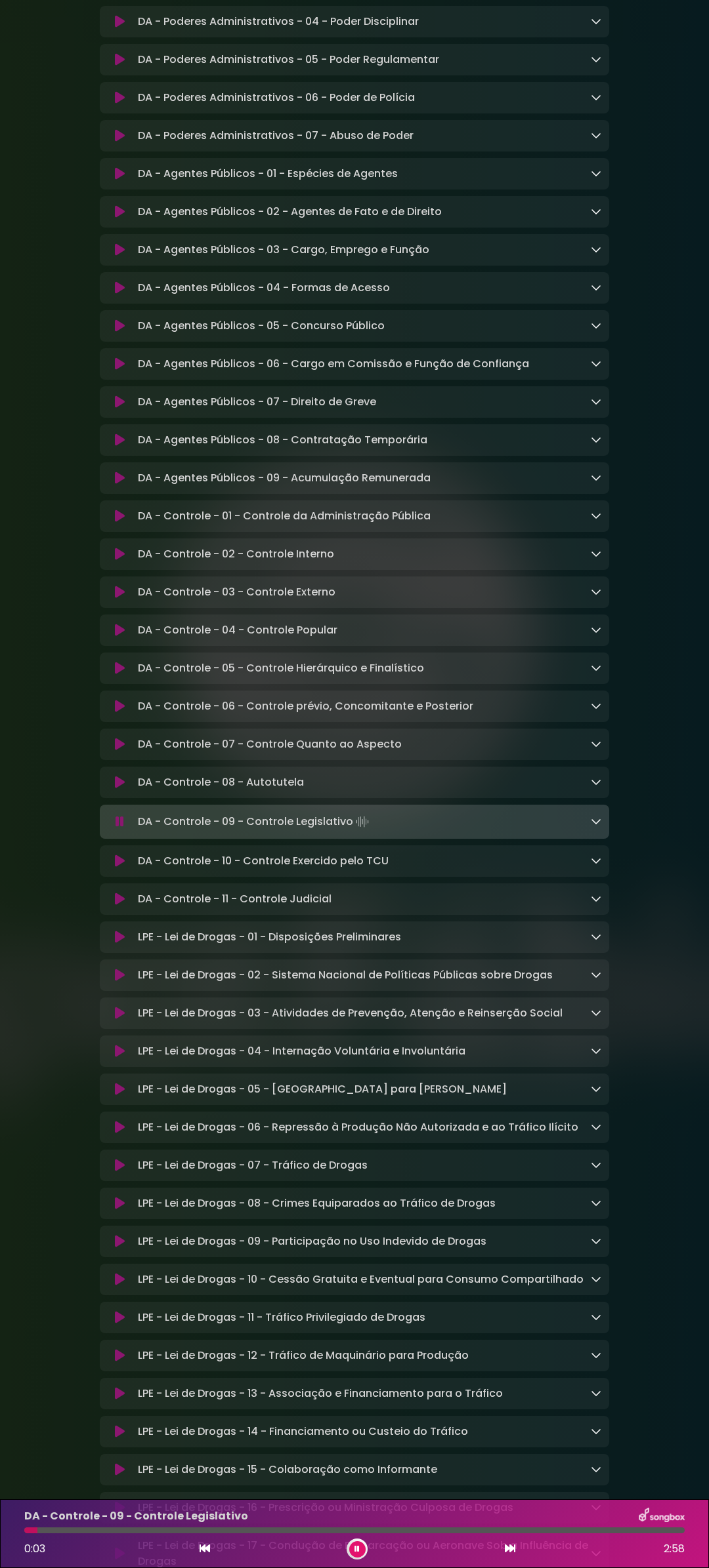
drag, startPoint x: 138, startPoint y: 870, endPoint x: 350, endPoint y: 862, distance: 212.2
click at [350, 831] on p "DA - Controle - 09 - Controle Legislativo Loading Track..." at bounding box center [255, 822] width 234 height 18
click at [117, 868] on icon at bounding box center [119, 861] width 10 height 13
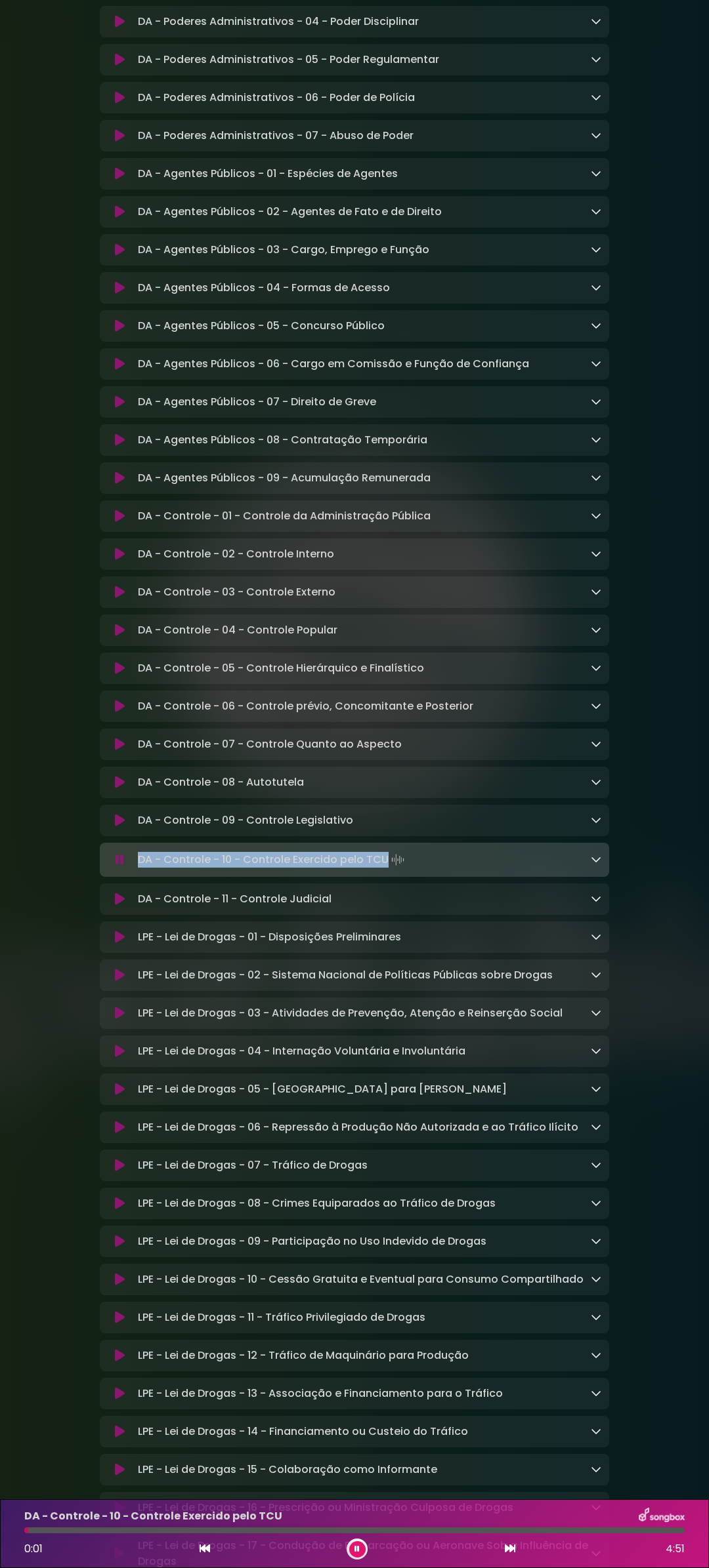
drag, startPoint x: 139, startPoint y: 909, endPoint x: 384, endPoint y: 908, distance: 245.0
click at [384, 869] on p "DA - Controle - 10 - Controle Exercido pelo TCU Loading Track..." at bounding box center [272, 859] width 269 height 18
click at [115, 906] on icon at bounding box center [119, 899] width 10 height 13
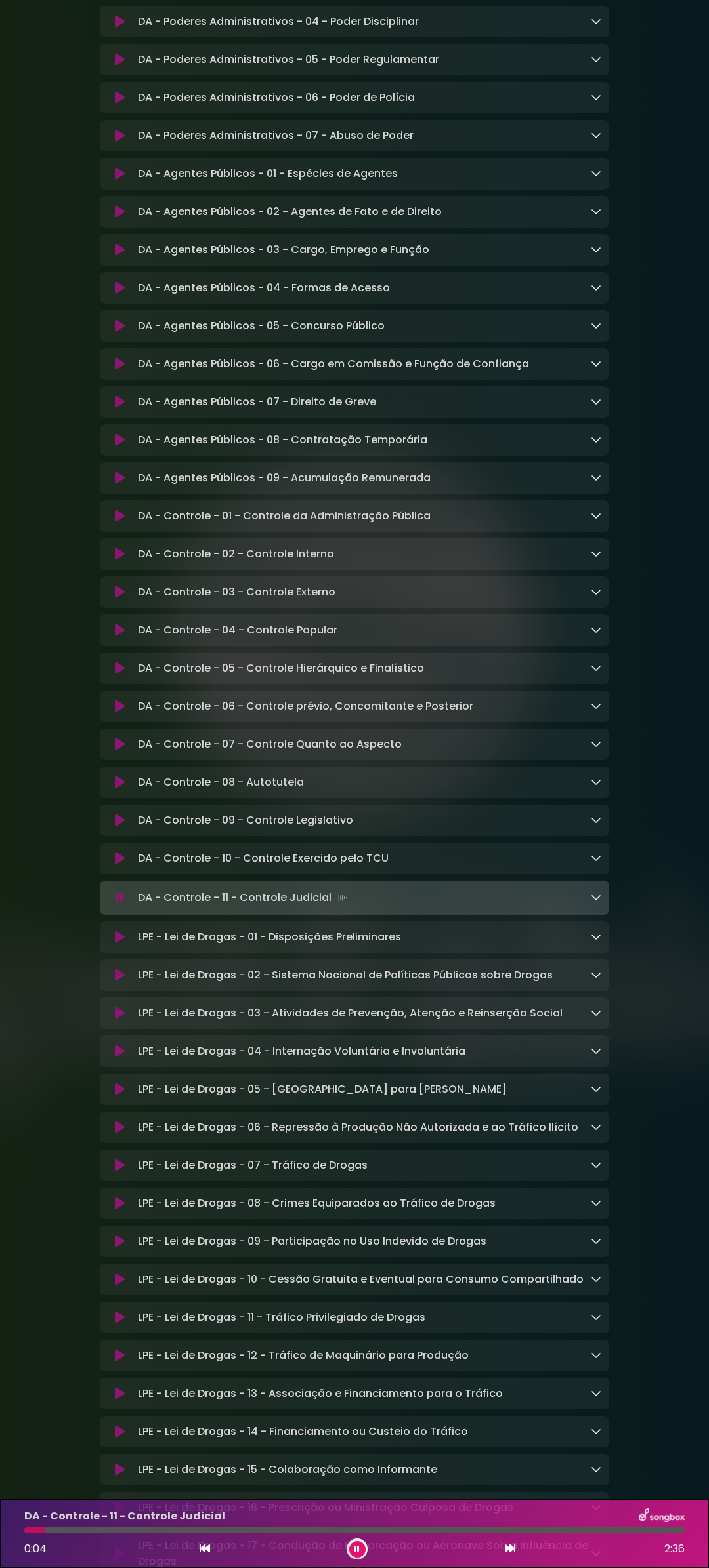
drag, startPoint x: 138, startPoint y: 949, endPoint x: 329, endPoint y: 949, distance: 191.0
click at [329, 907] on p "DA - Controle - 11 - Controle Judicial Loading Track..." at bounding box center [243, 898] width 212 height 18
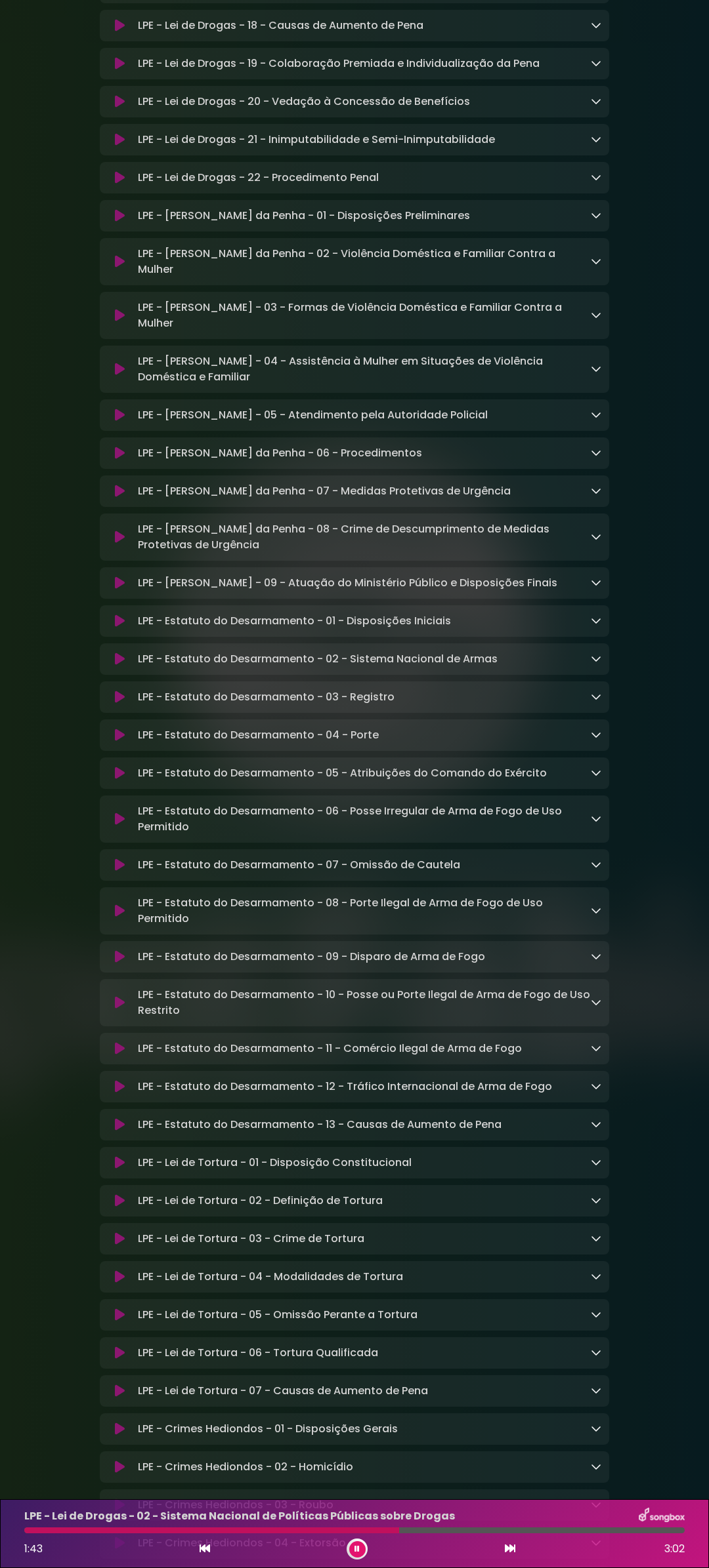
scroll to position [3802, 0]
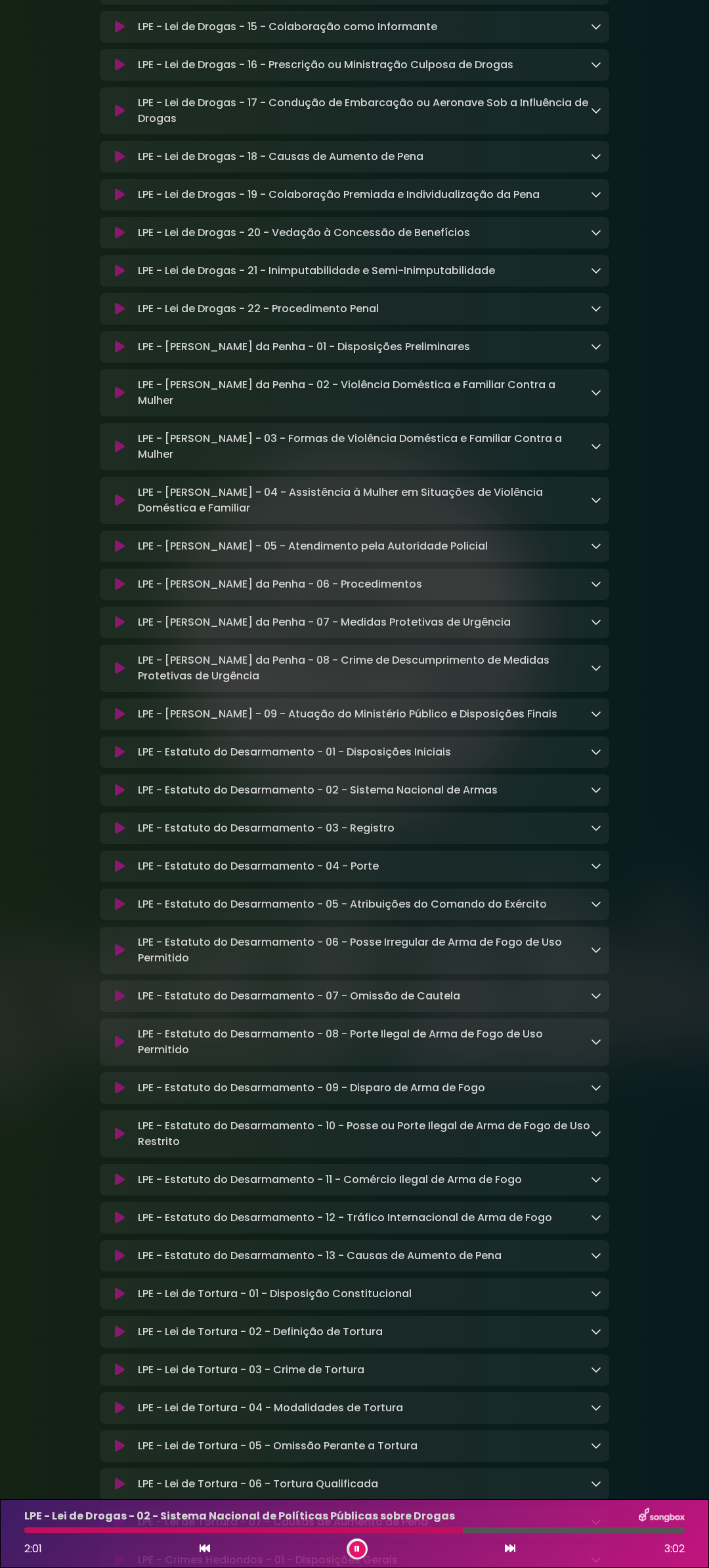
click at [110, 759] on button at bounding box center [120, 752] width 25 height 13
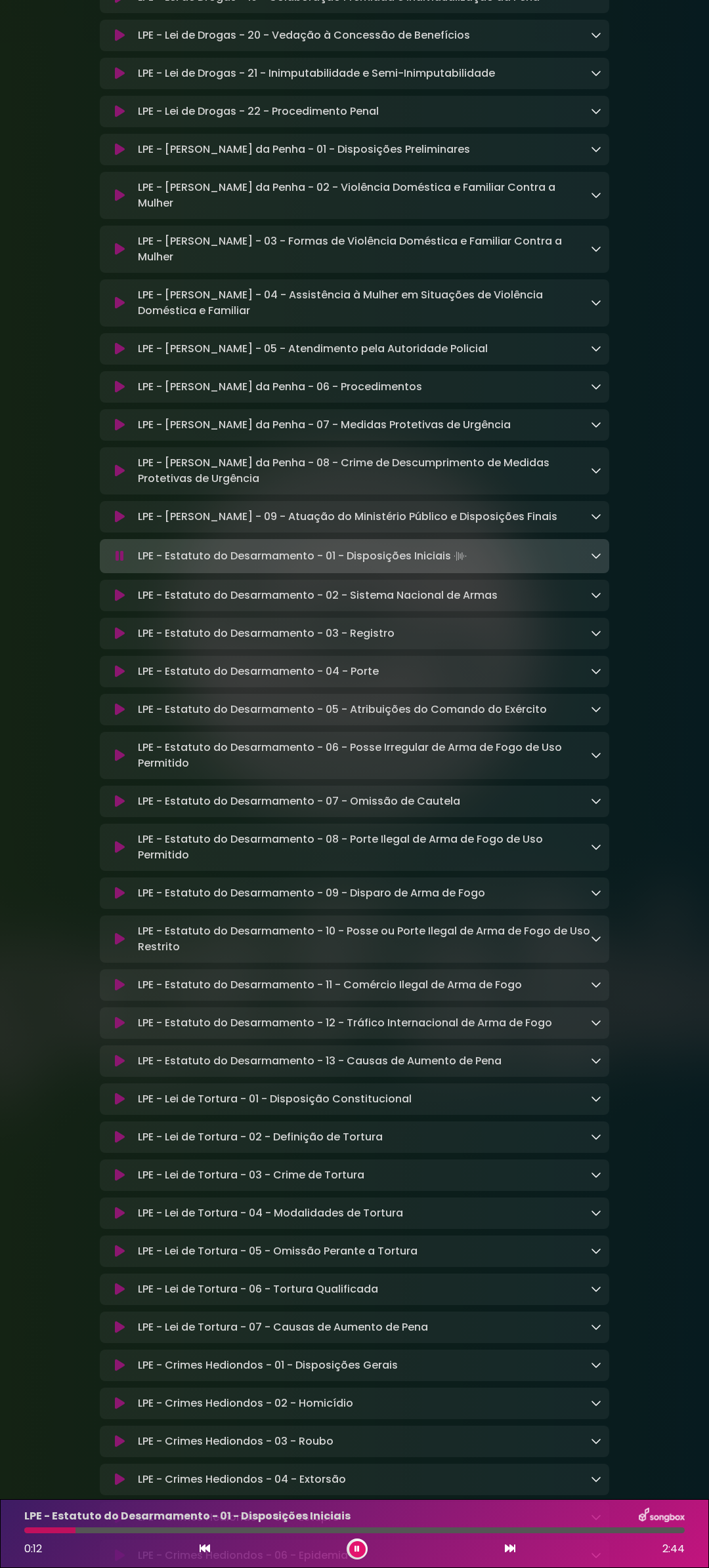
scroll to position [4325, 0]
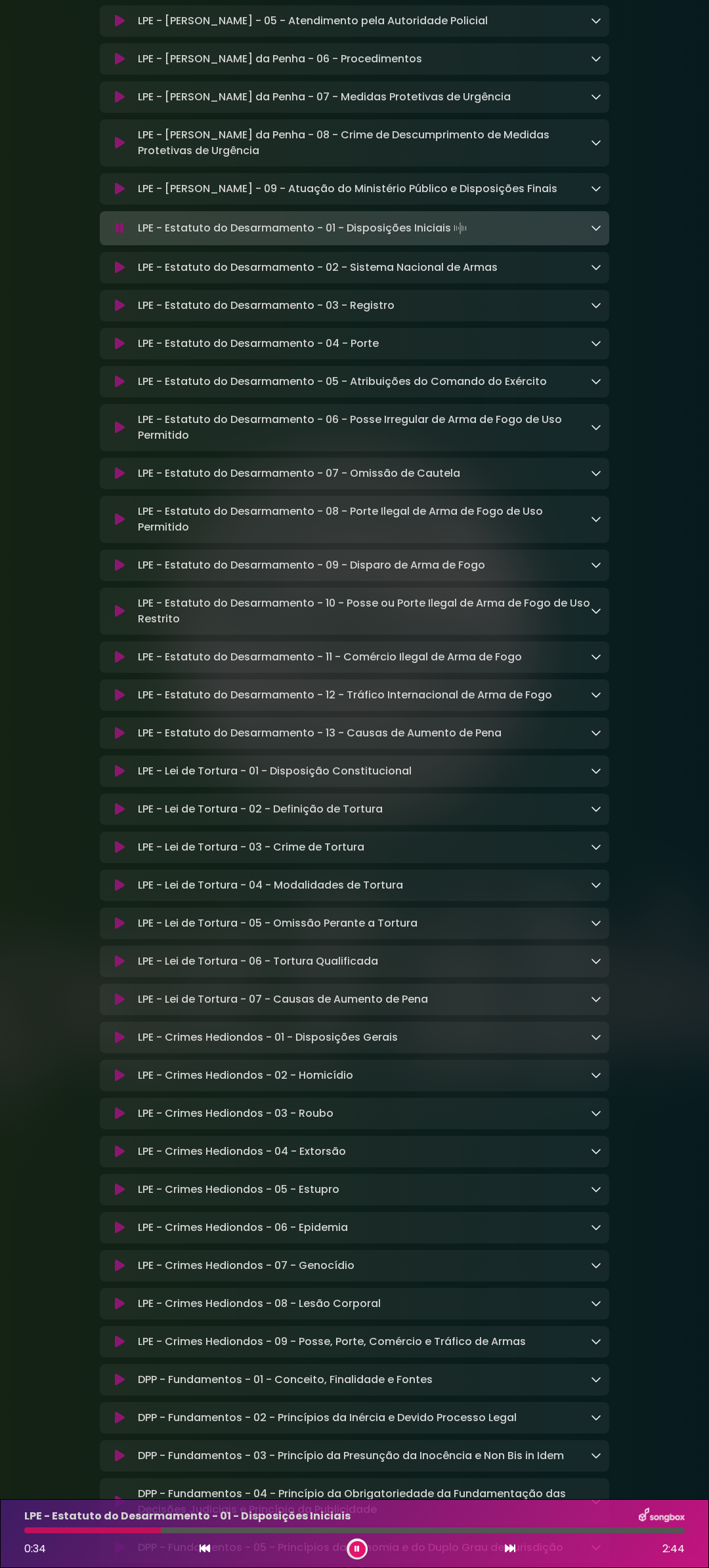
click at [118, 1044] on icon at bounding box center [119, 1038] width 10 height 13
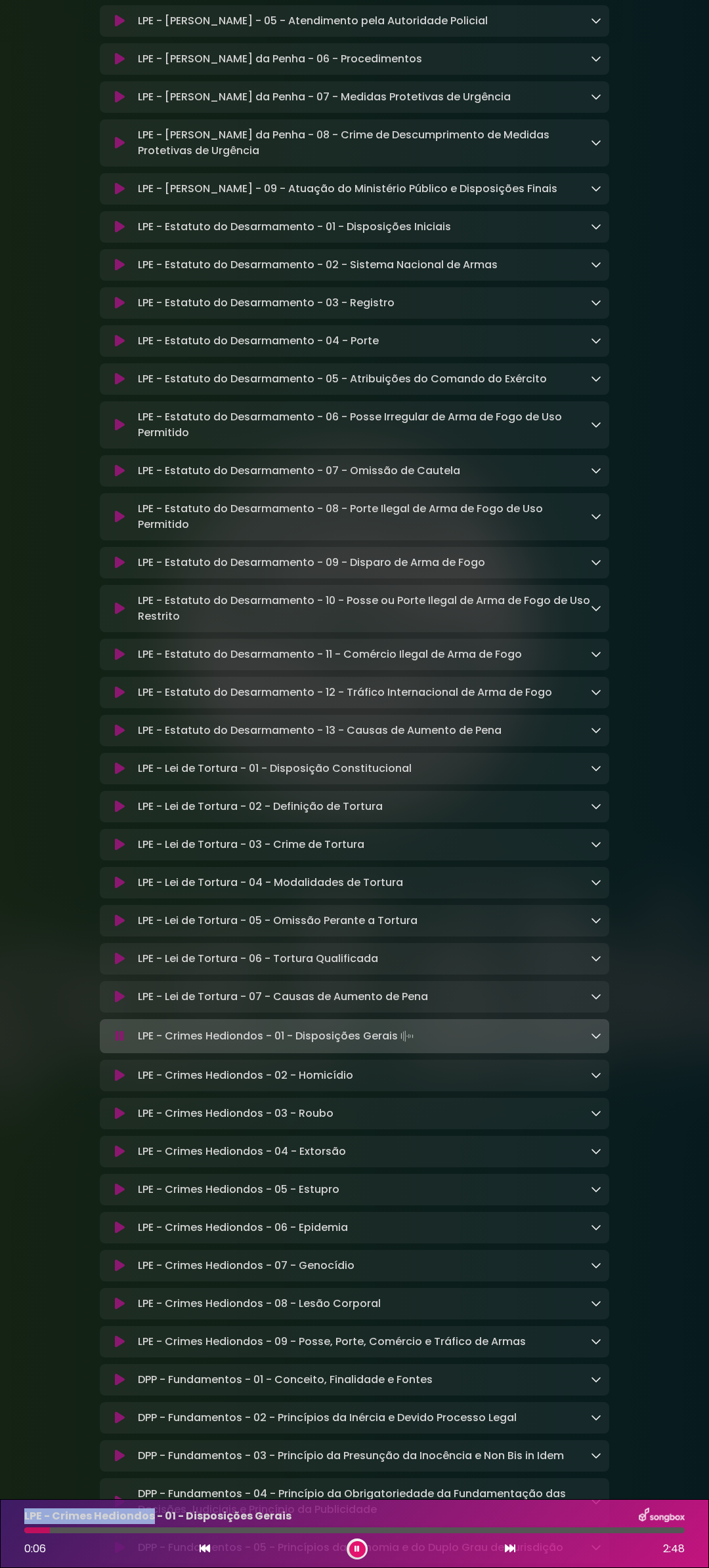
drag, startPoint x: 24, startPoint y: 1515, endPoint x: 150, endPoint y: 1515, distance: 126.0
click at [150, 1515] on div "LPE - Crimes Hediondos - 01 - Disposições Gerais" at bounding box center [354, 1516] width 676 height 17
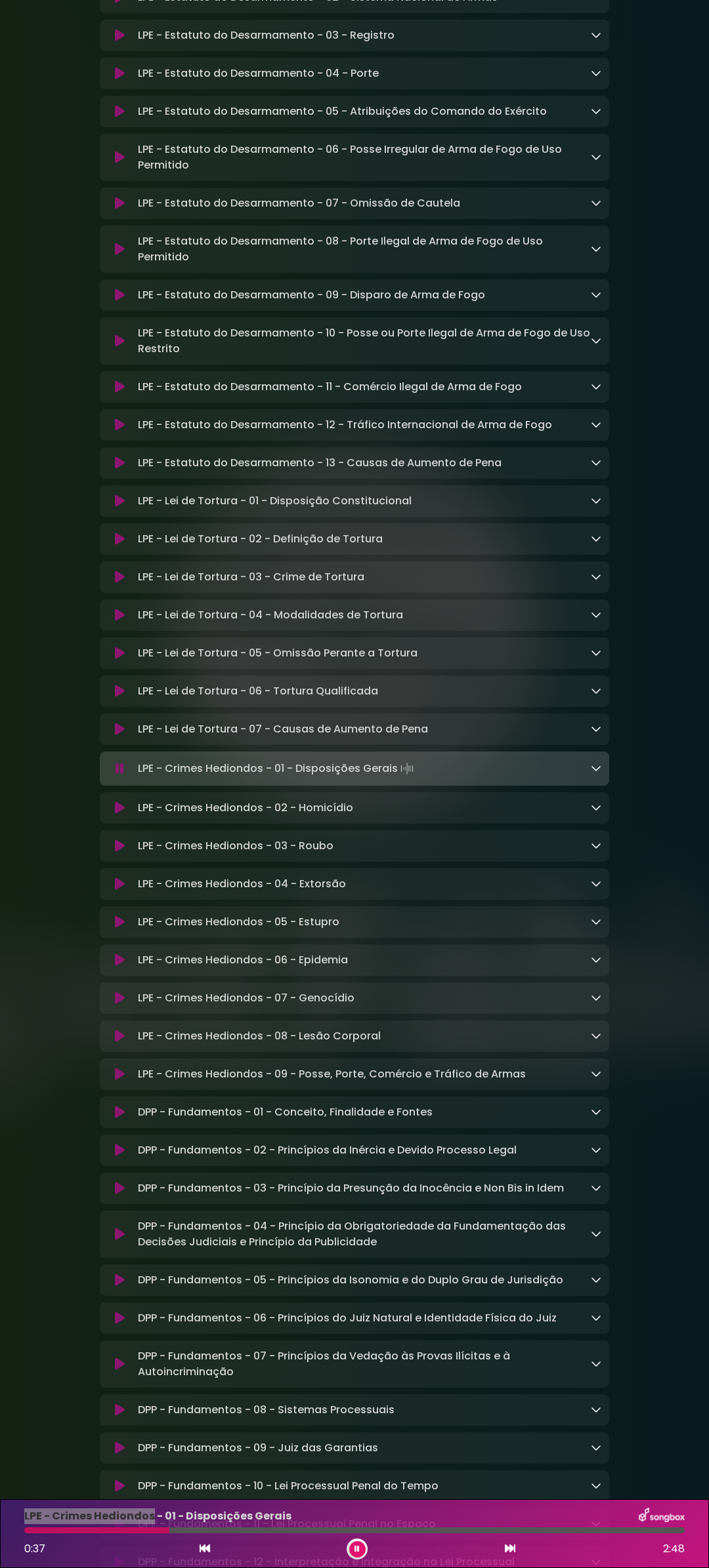
scroll to position [4653, 0]
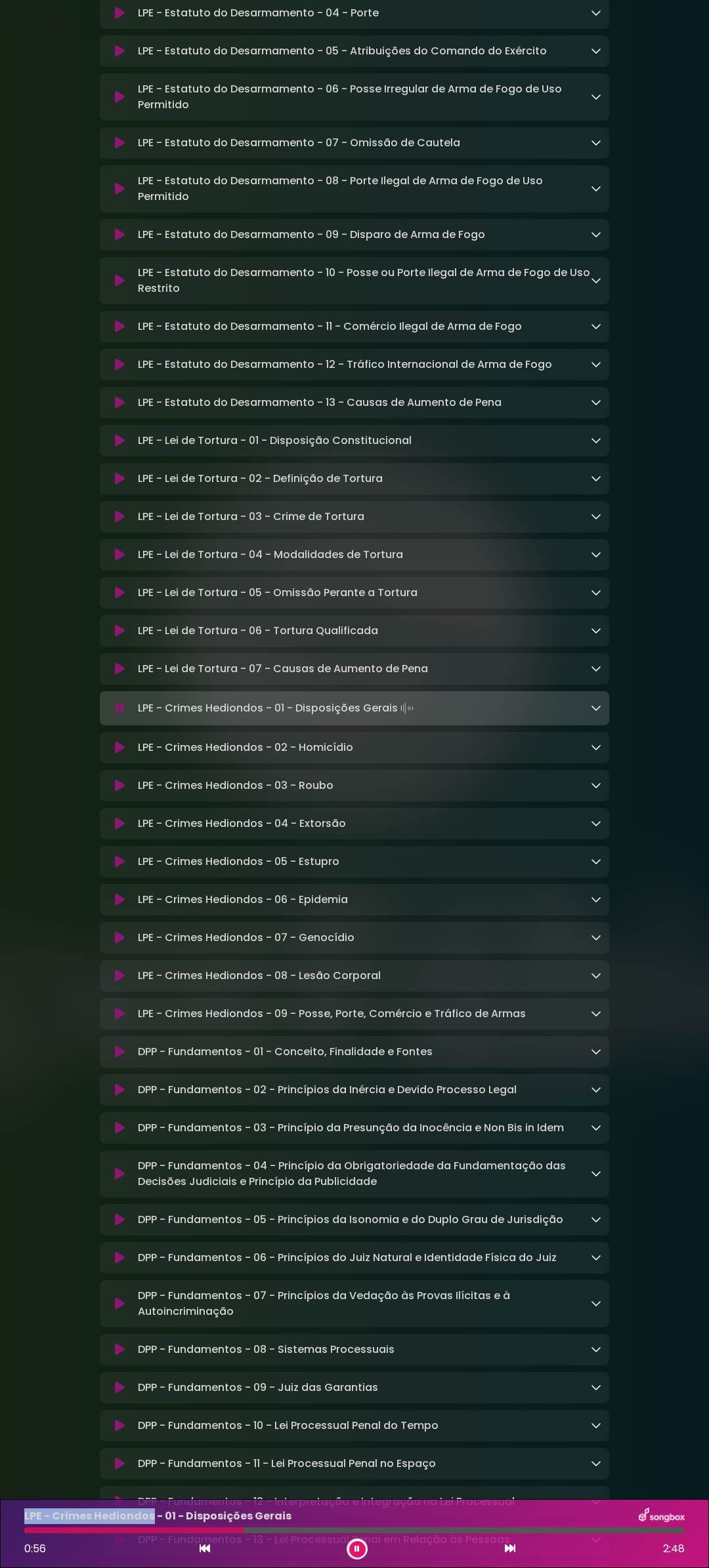
click at [113, 1058] on button at bounding box center [120, 1052] width 25 height 13
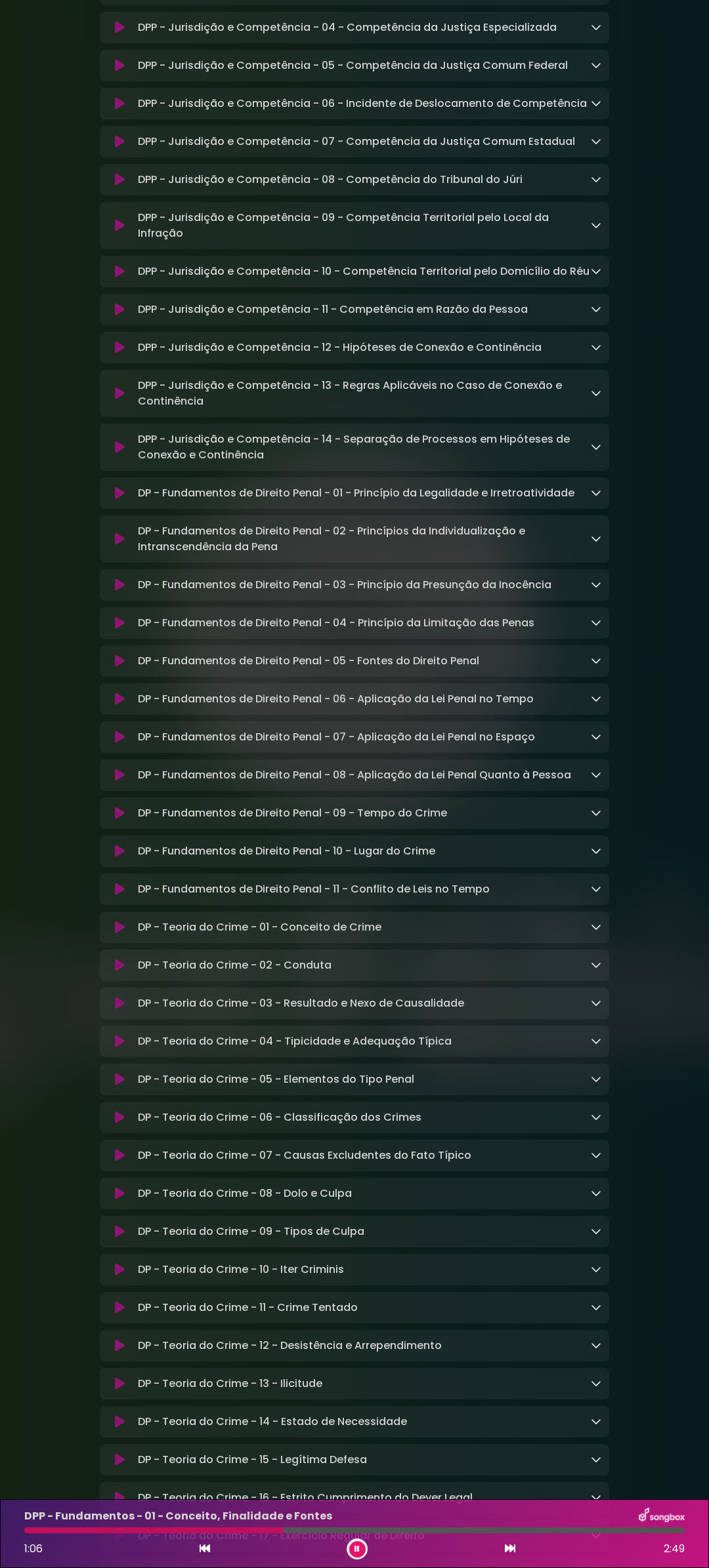
scroll to position [7735, 0]
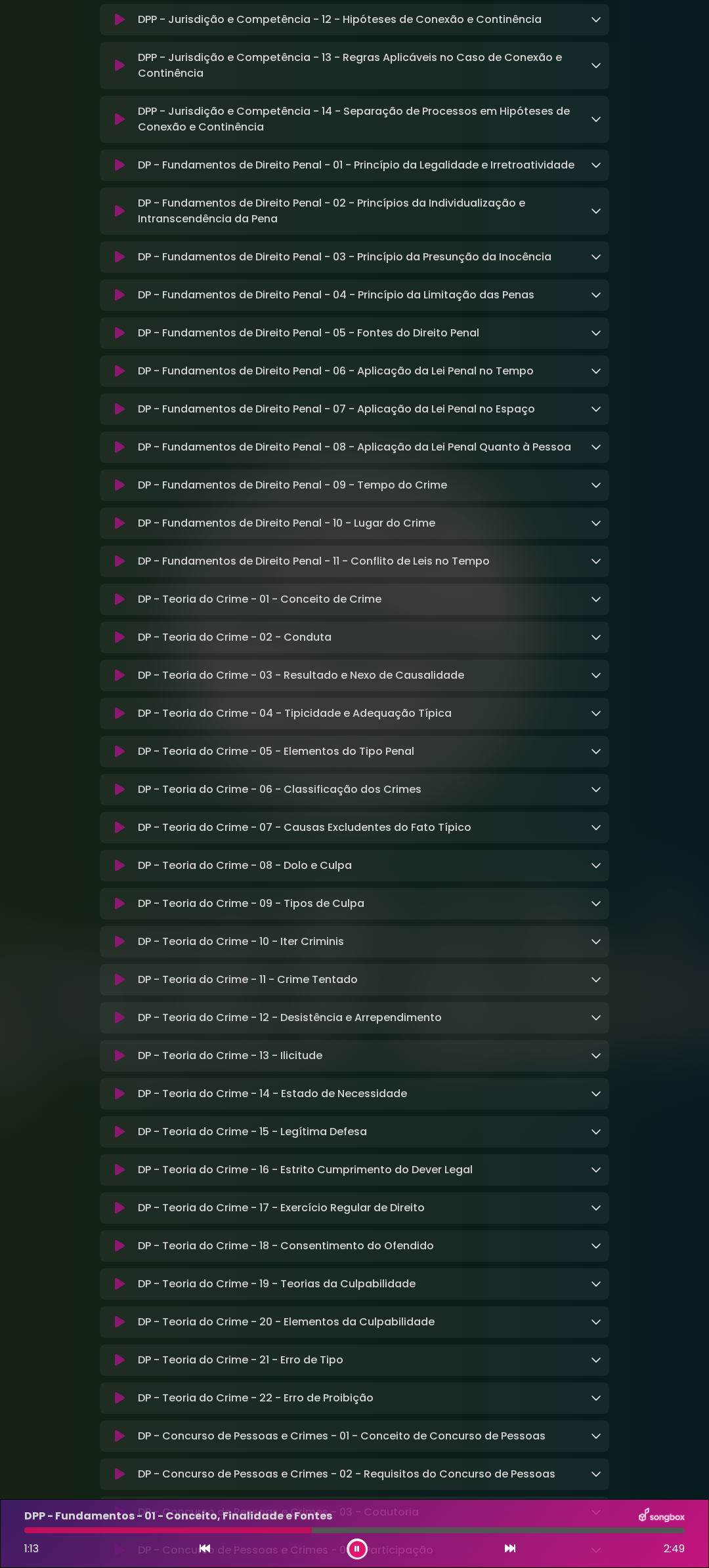
click at [121, 172] on icon at bounding box center [119, 166] width 10 height 13
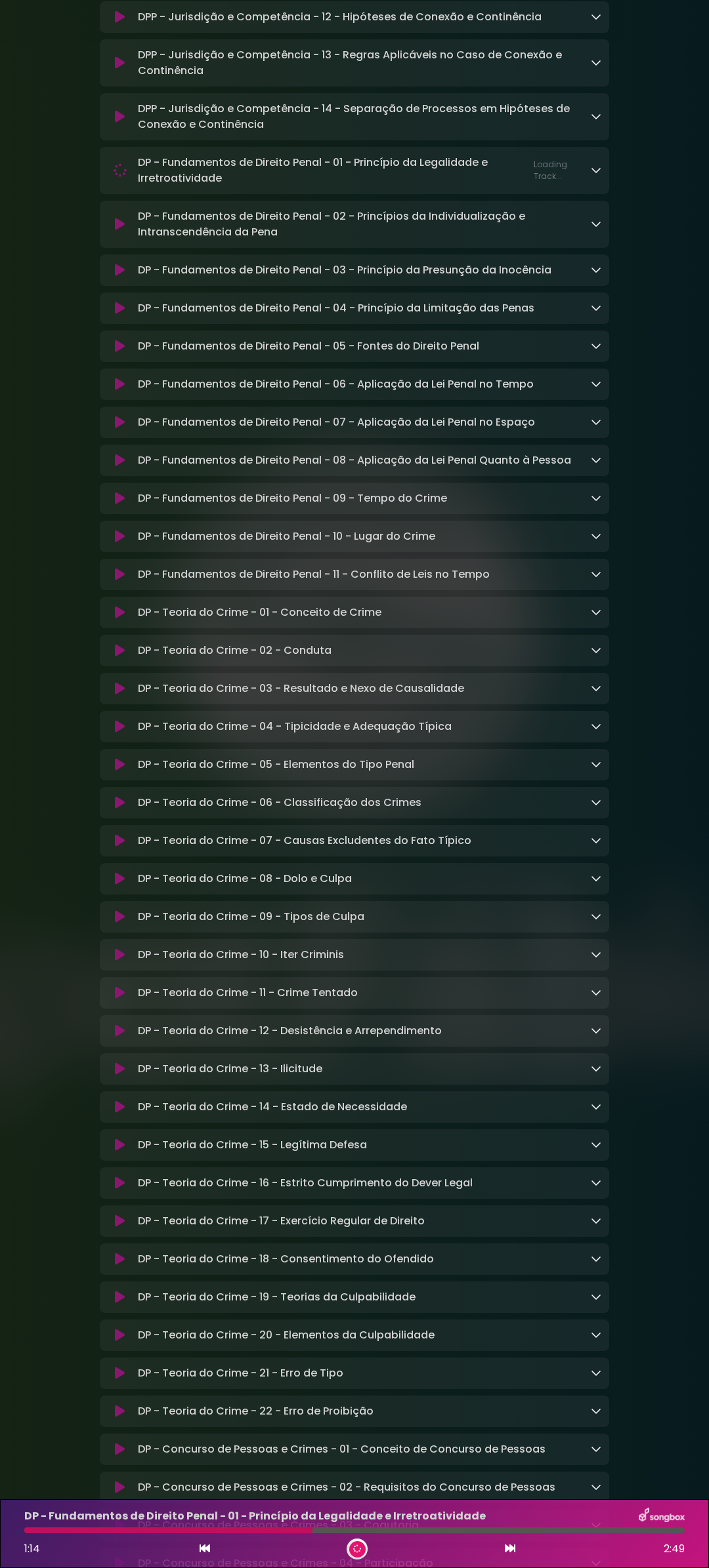
scroll to position [7733, 0]
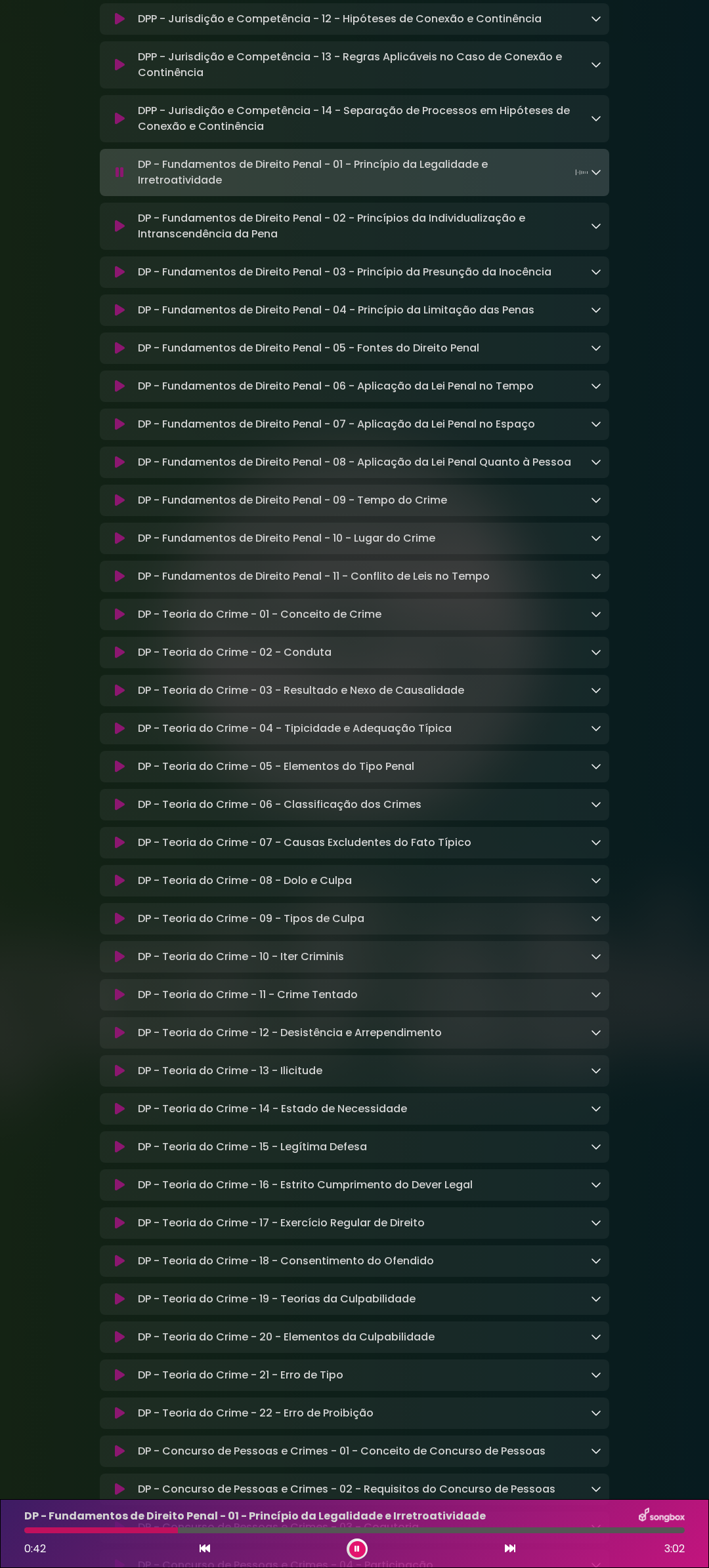
click at [119, 621] on icon at bounding box center [119, 615] width 10 height 13
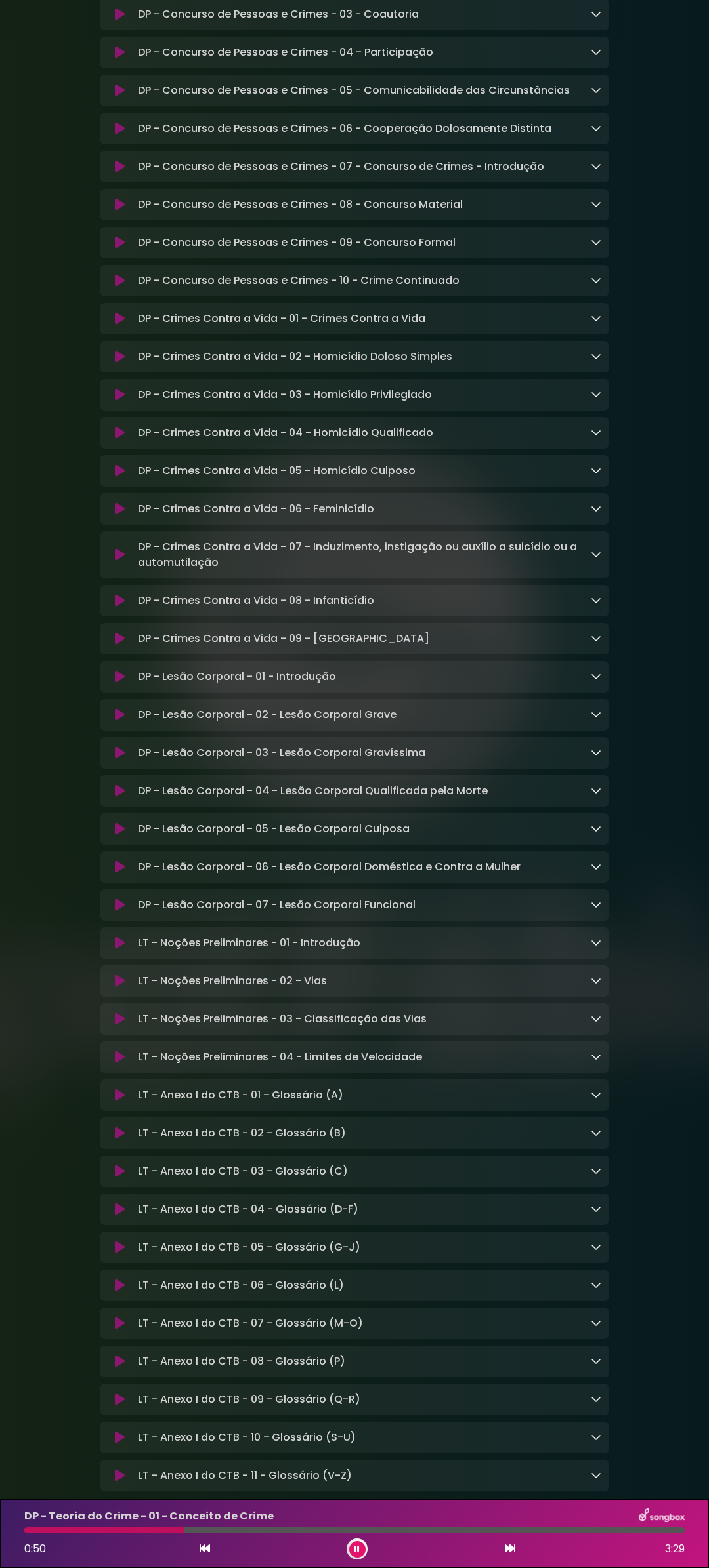
scroll to position [9307, 0]
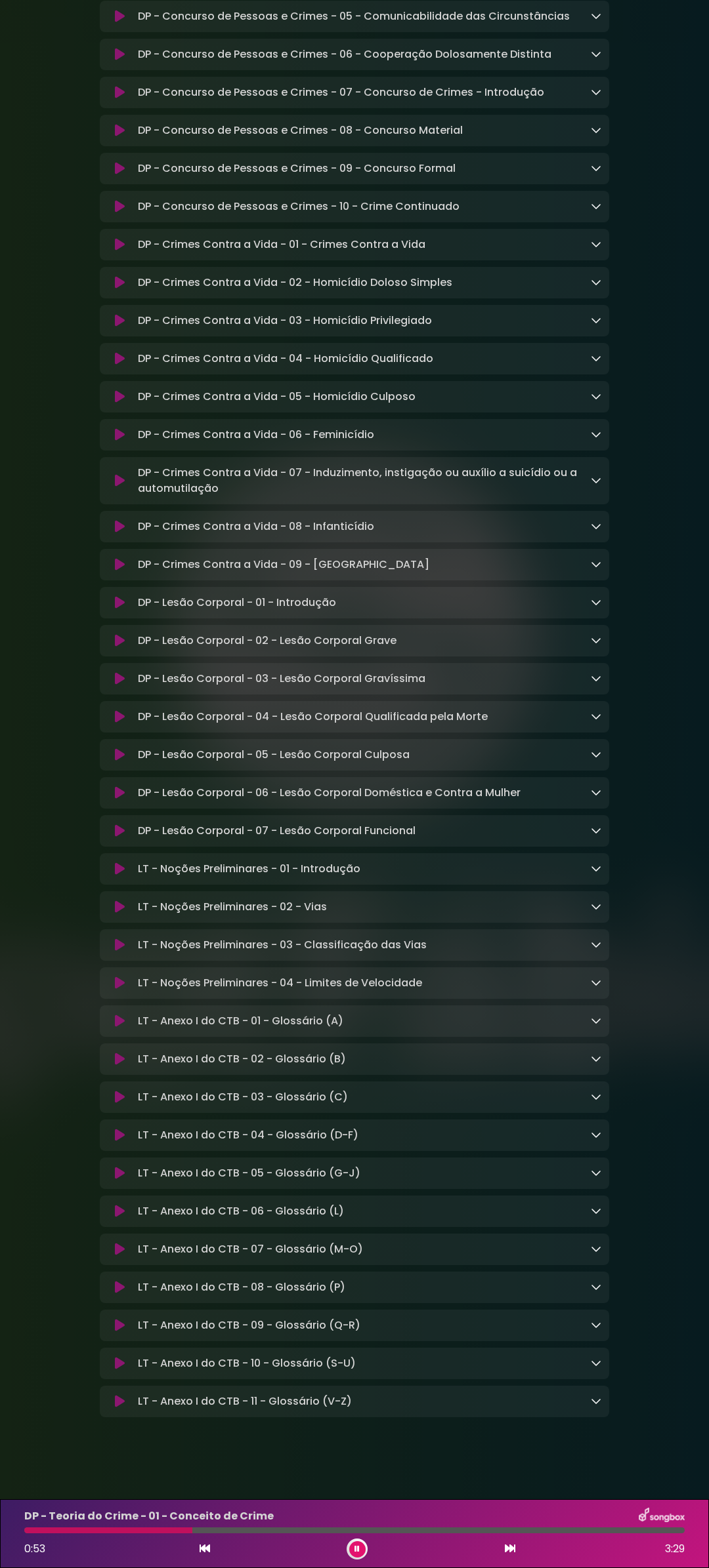
drag, startPoint x: 119, startPoint y: 734, endPoint x: 150, endPoint y: 738, distance: 31.3
click at [119, 609] on icon at bounding box center [119, 603] width 10 height 13
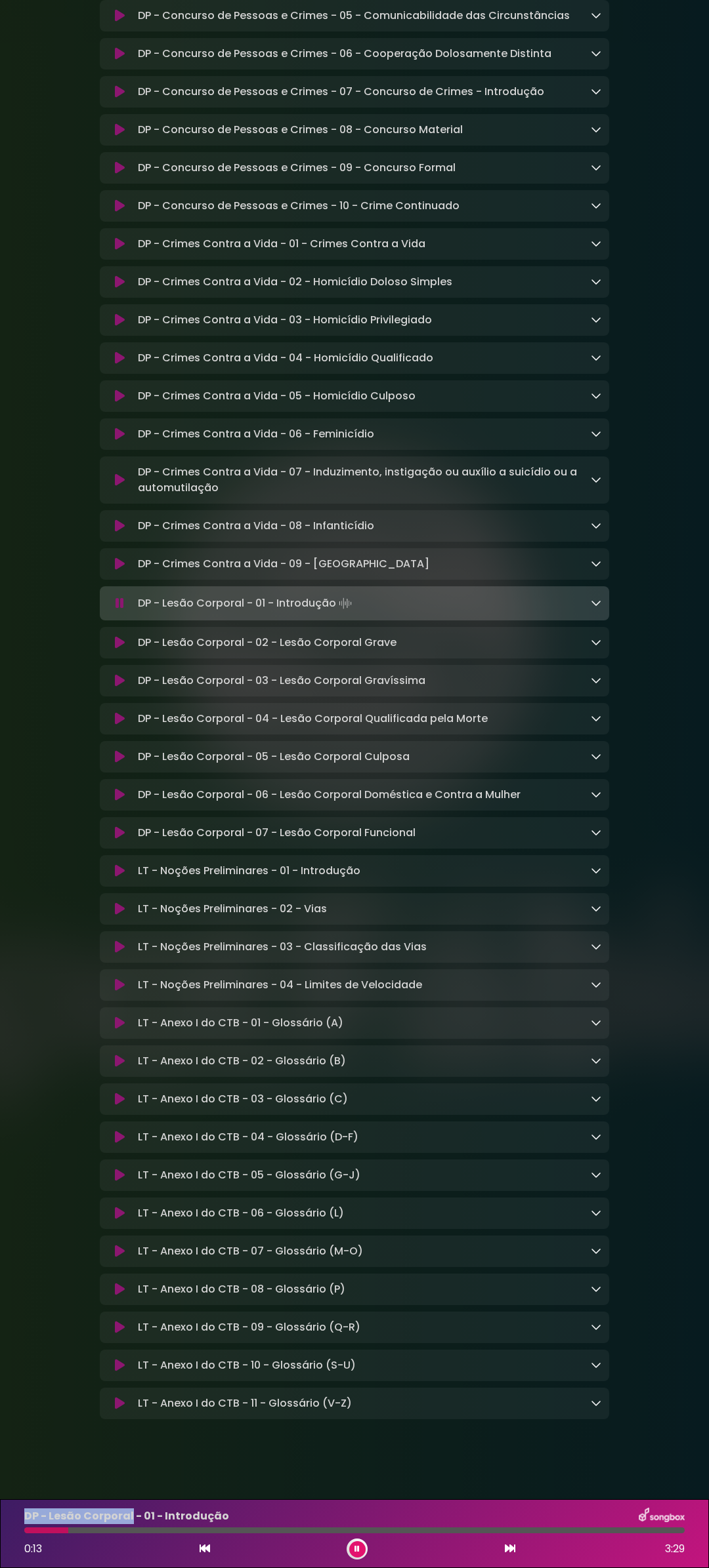
drag, startPoint x: 25, startPoint y: 1515, endPoint x: 130, endPoint y: 1515, distance: 105.0
click at [130, 1515] on p "DP - Lesão Corporal - 01 - Introdução" at bounding box center [127, 1516] width 205 height 16
drag, startPoint x: 138, startPoint y: 737, endPoint x: 335, endPoint y: 736, distance: 197.0
click at [335, 612] on p "DP - Lesão Corporal - 01 - Introdução Loading Track..." at bounding box center [246, 603] width 217 height 18
click at [125, 649] on button at bounding box center [120, 643] width 25 height 13
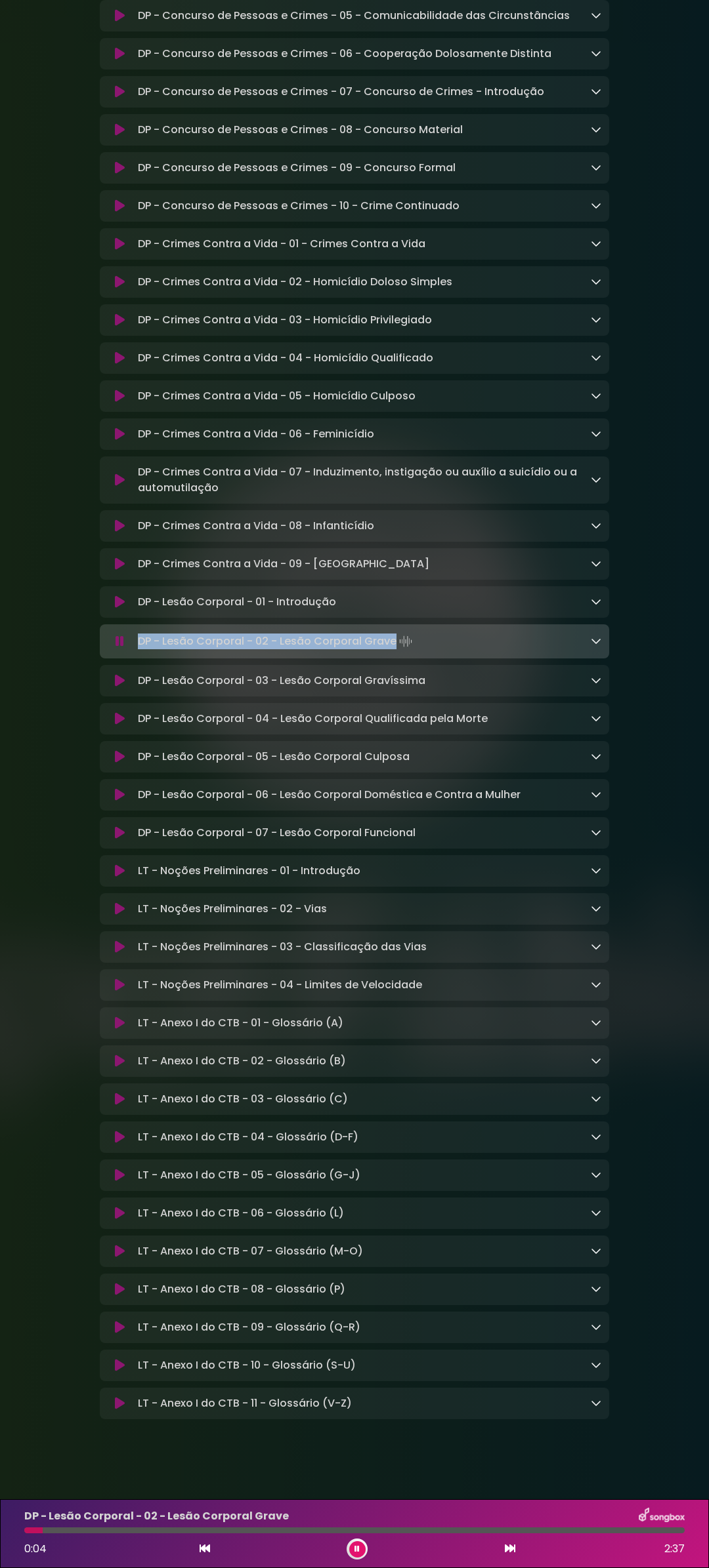
drag, startPoint x: 138, startPoint y: 773, endPoint x: 392, endPoint y: 776, distance: 254.0
click at [392, 651] on p "DP - Lesão Corporal - 02 - Lesão Corporal Grave Loading Track..." at bounding box center [276, 641] width 277 height 18
click at [117, 687] on icon at bounding box center [119, 681] width 10 height 13
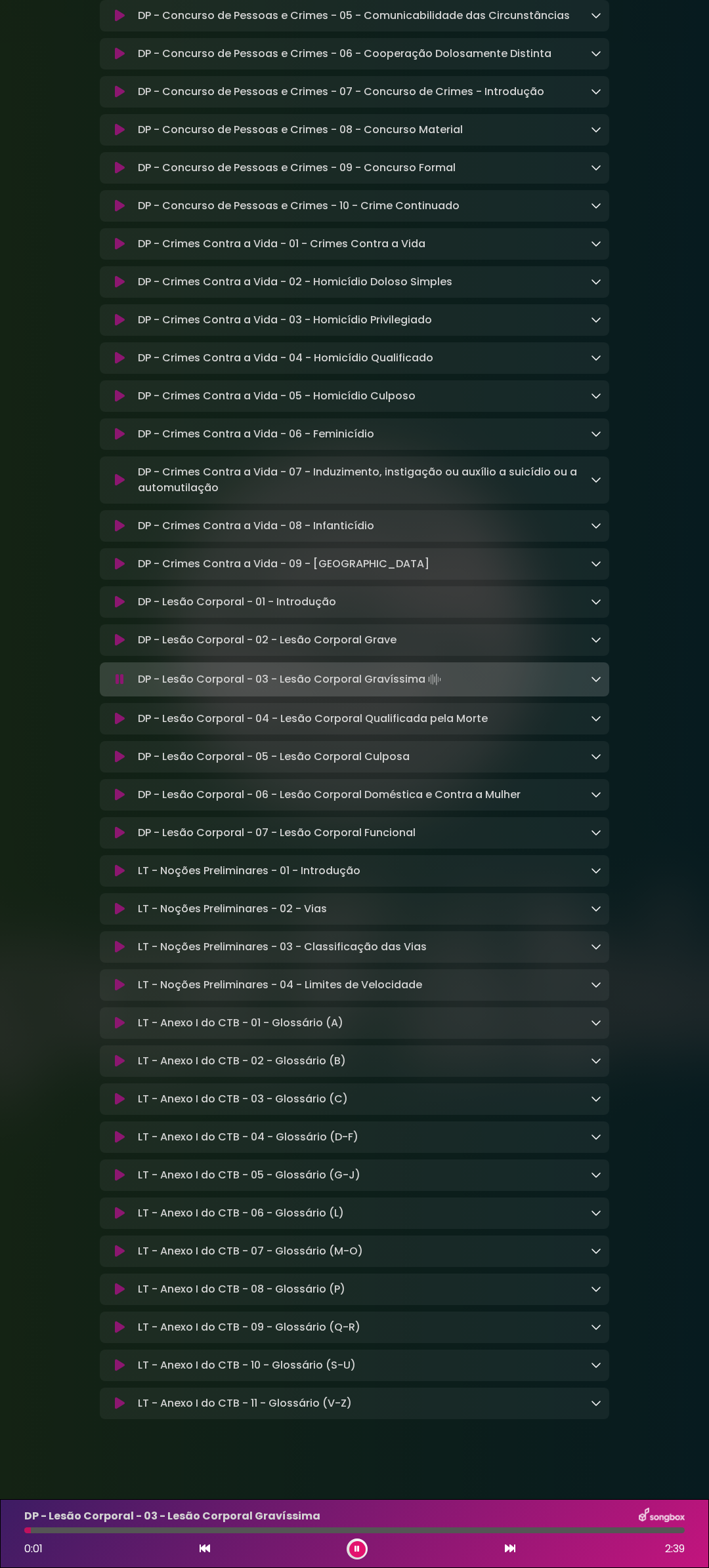
drag, startPoint x: 138, startPoint y: 811, endPoint x: 420, endPoint y: 814, distance: 282.0
click at [422, 689] on p "DP - Lesão Corporal - 03 - Lesão Corporal Gravíssima Loading Track..." at bounding box center [290, 679] width 306 height 18
click at [118, 726] on icon at bounding box center [119, 719] width 10 height 13
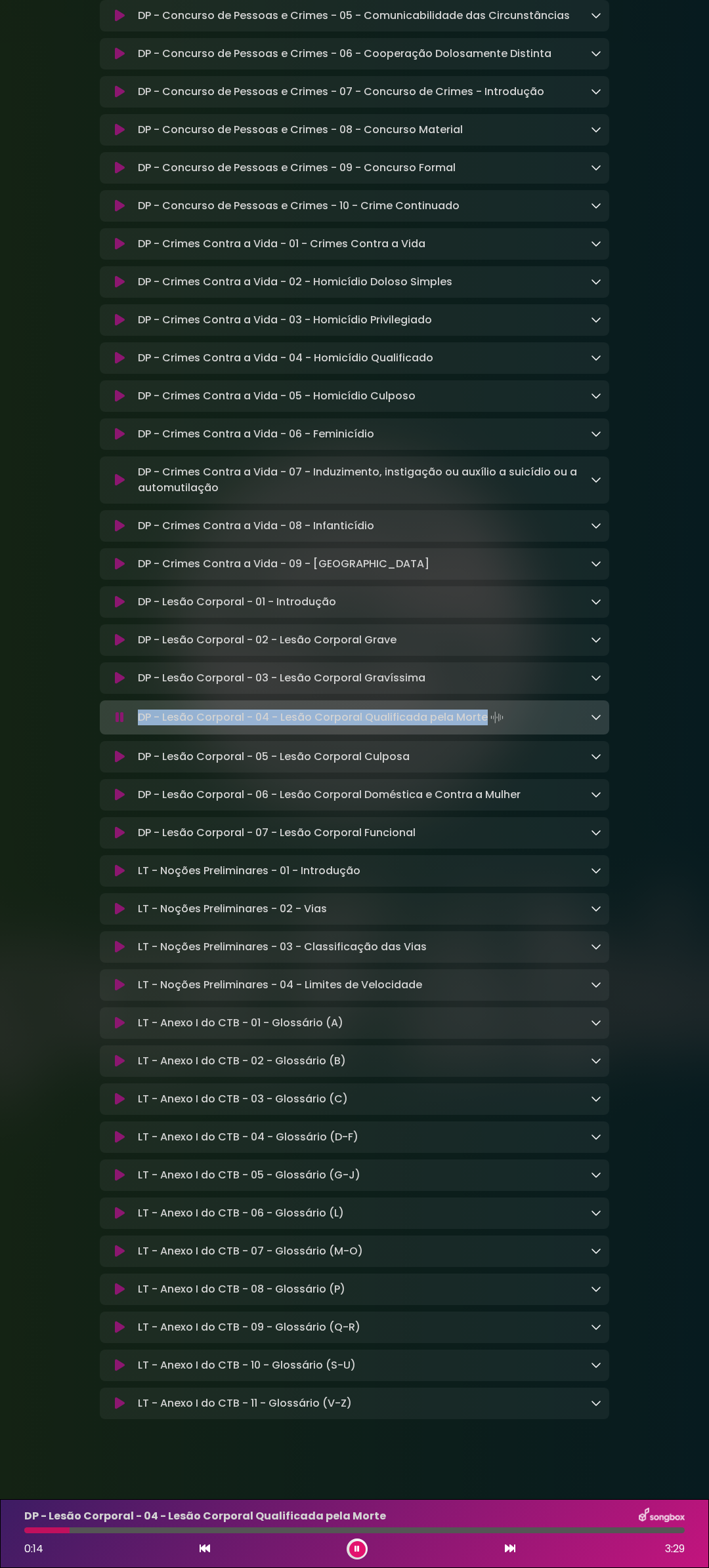
drag, startPoint x: 139, startPoint y: 851, endPoint x: 482, endPoint y: 852, distance: 343.0
click at [482, 727] on p "DP - Lesão Corporal - 04 - Lesão Corporal Qualificada pela Morte Loading Track.…" at bounding box center [321, 717] width 368 height 18
click at [115, 763] on icon at bounding box center [119, 757] width 10 height 13
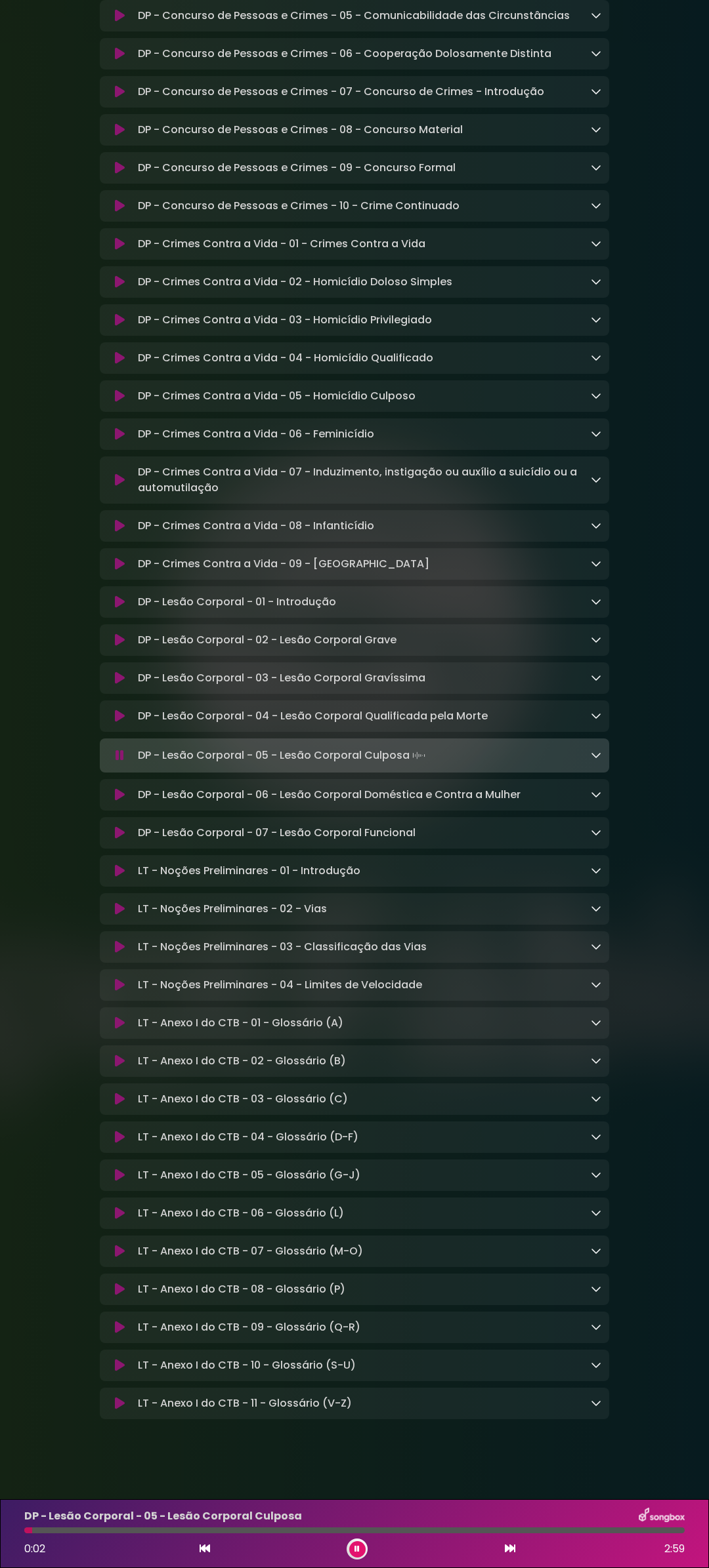
drag, startPoint x: 138, startPoint y: 891, endPoint x: 407, endPoint y: 889, distance: 269.0
click at [407, 765] on p "DP - Lesão Corporal - 05 - Lesão Corporal Culposa Loading Track..." at bounding box center [283, 755] width 290 height 18
drag, startPoint x: 138, startPoint y: 930, endPoint x: 518, endPoint y: 930, distance: 380.0
click at [518, 802] on div "DP - Lesão Corporal - 06 - Lesão Corporal Doméstica e Contra a Mulher Loading T…" at bounding box center [366, 794] width 468 height 16
click at [119, 802] on icon at bounding box center [119, 795] width 10 height 13
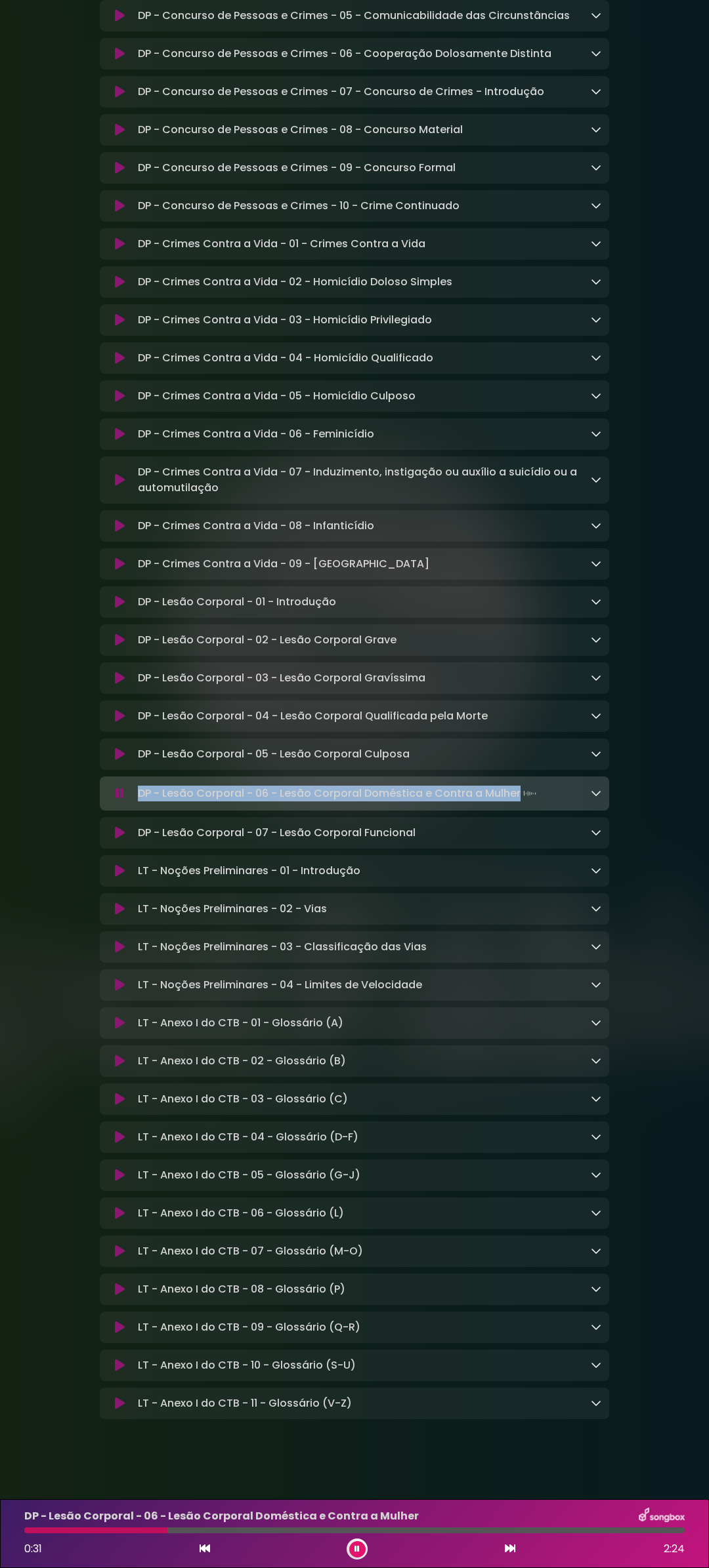
click at [119, 839] on icon at bounding box center [119, 833] width 10 height 13
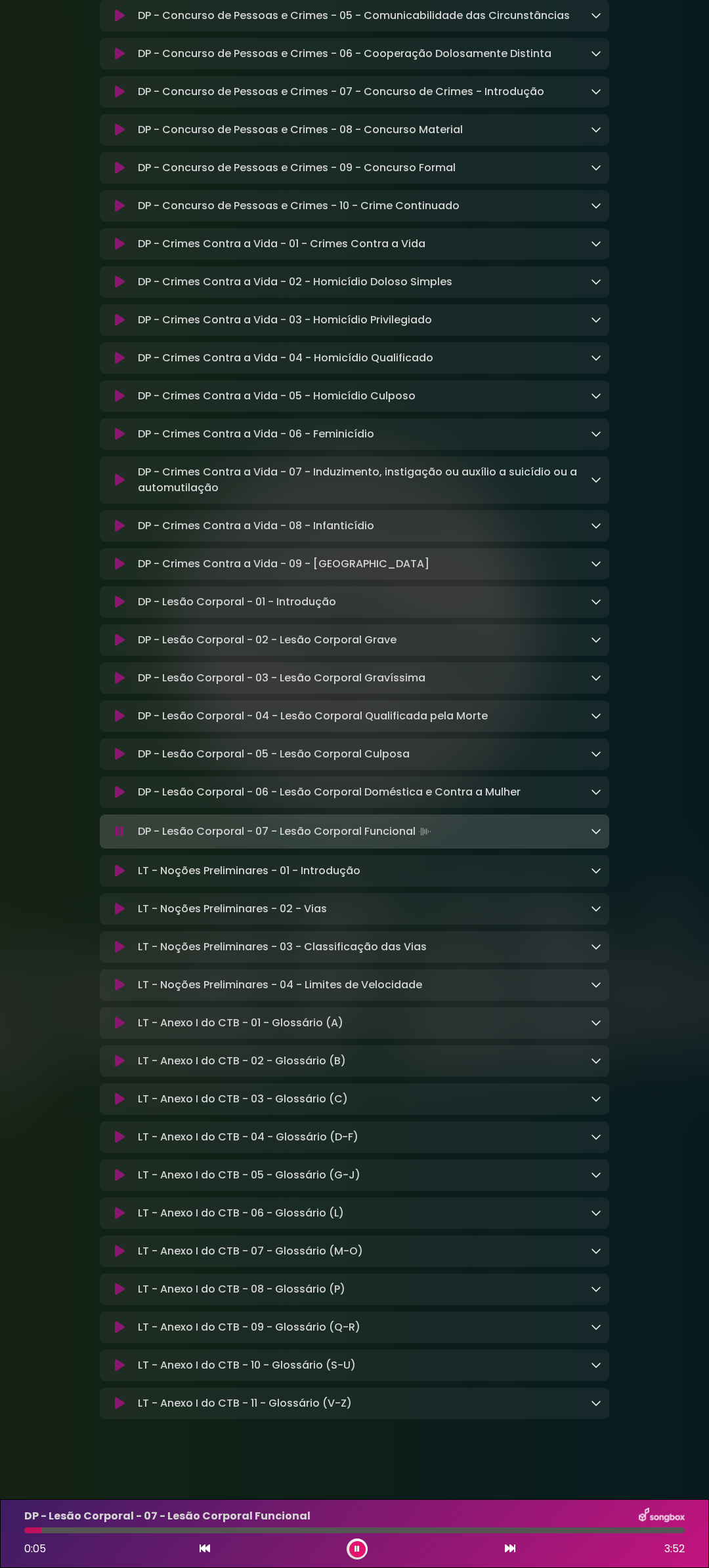
drag, startPoint x: 138, startPoint y: 970, endPoint x: 414, endPoint y: 970, distance: 276.0
click at [414, 841] on p "DP - Lesão Corporal - 07 - Lesão Corporal Funcional Loading Track..." at bounding box center [286, 831] width 296 height 18
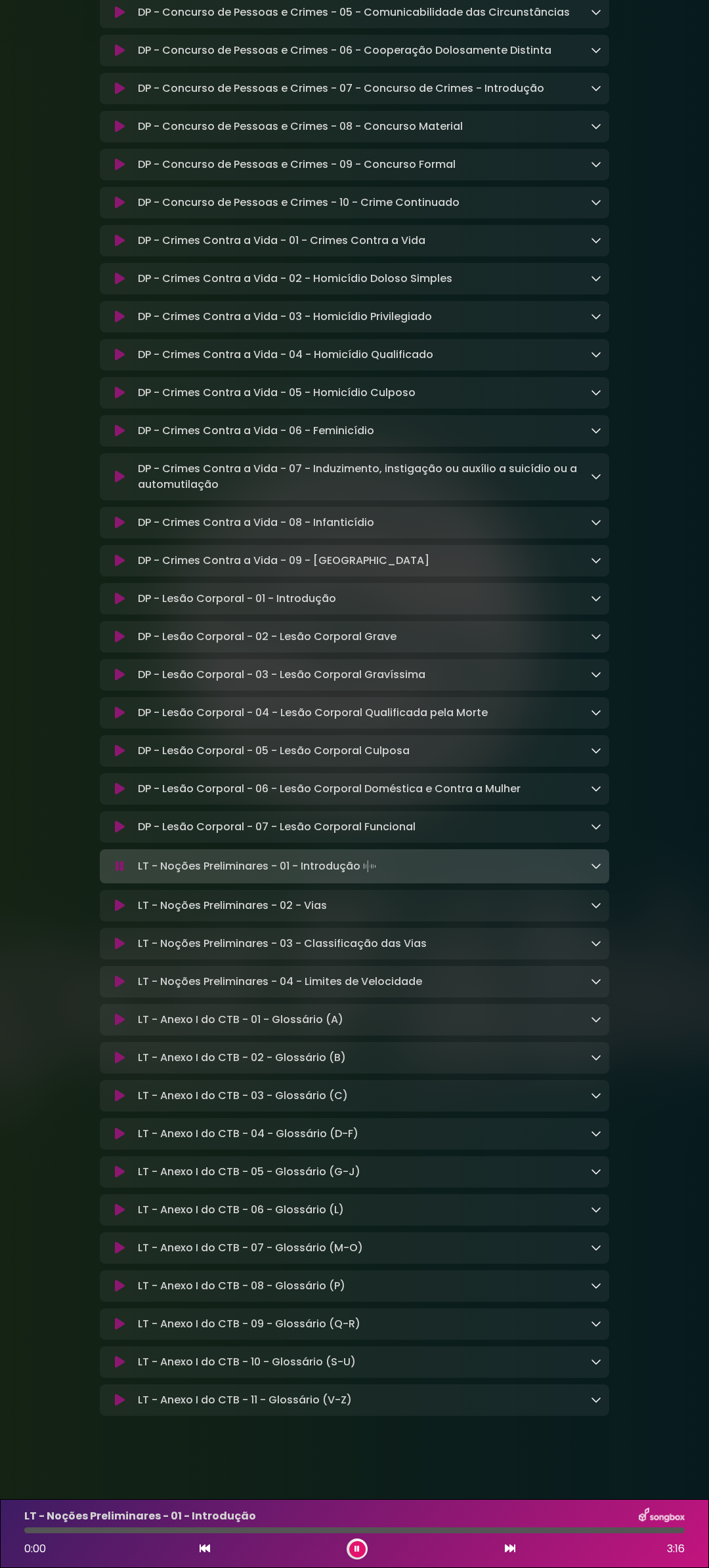
scroll to position [9455, 0]
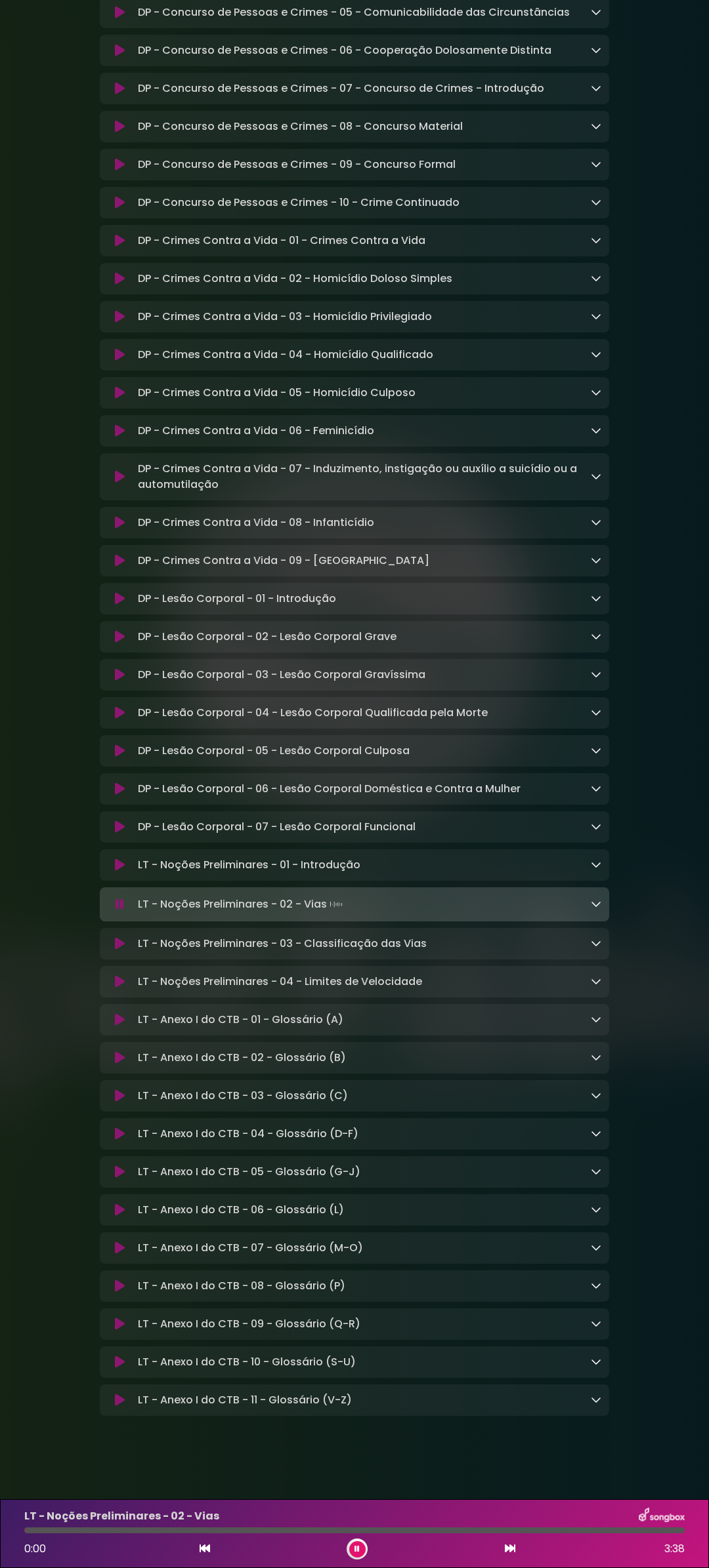
scroll to position [9455, 0]
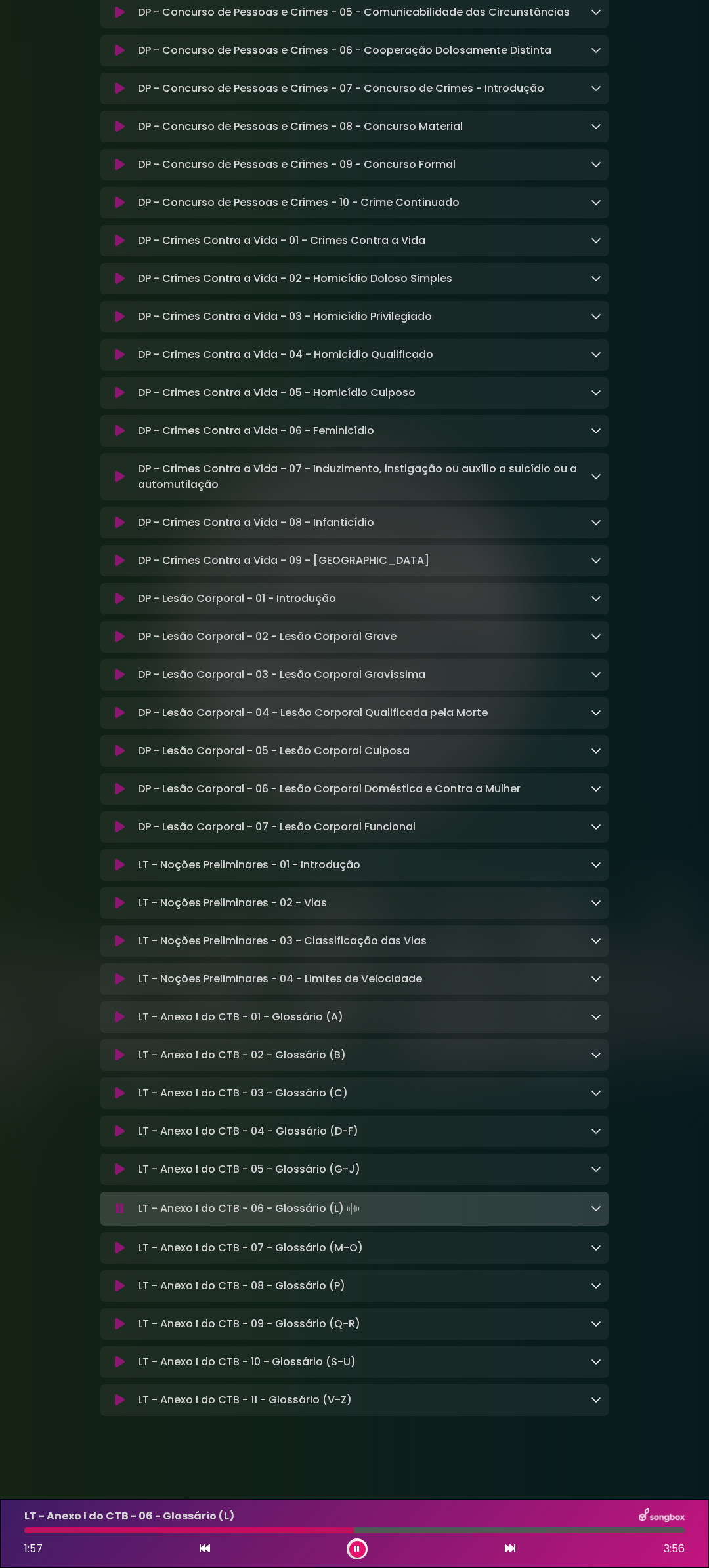
click at [359, 1552] on icon at bounding box center [357, 1549] width 5 height 8
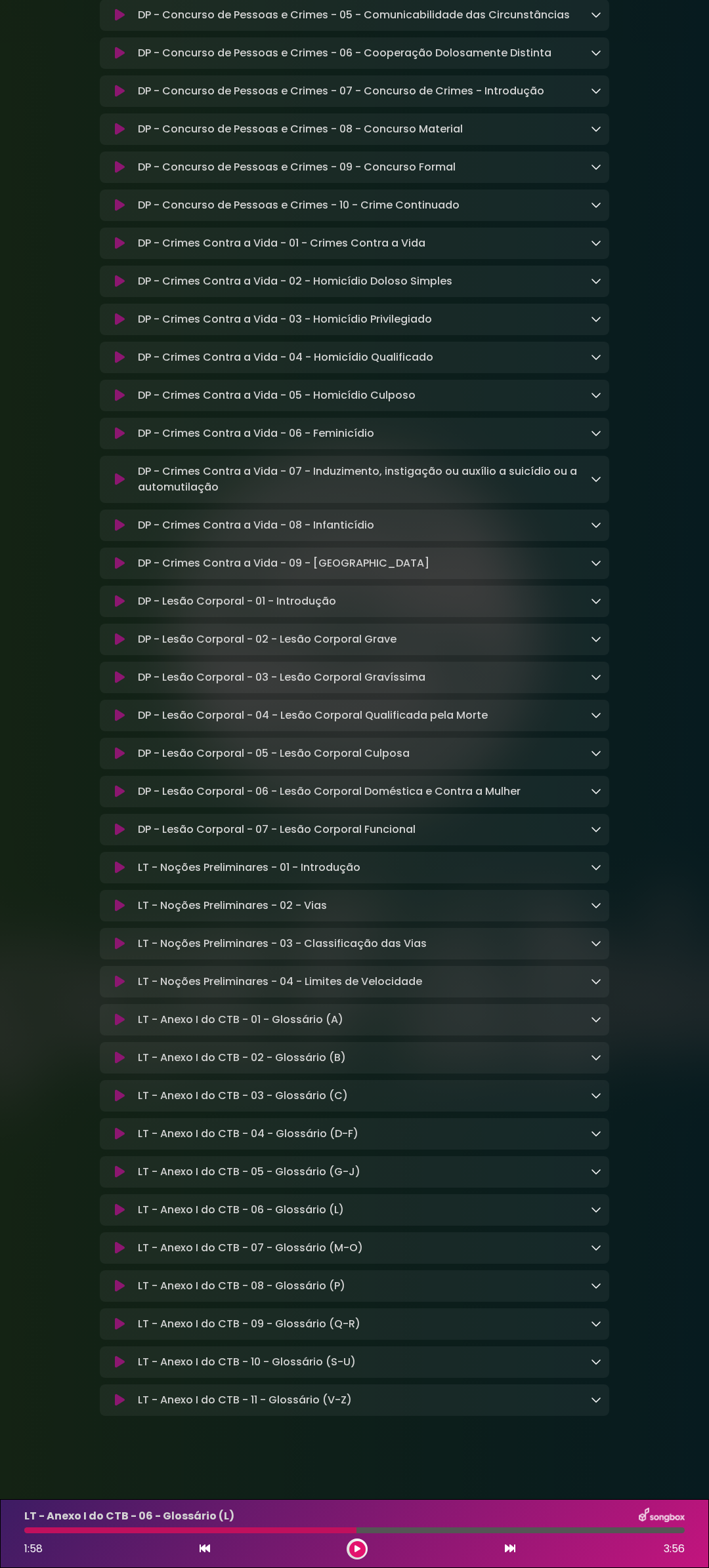
scroll to position [9454, 0]
